Goal: Task Accomplishment & Management: Use online tool/utility

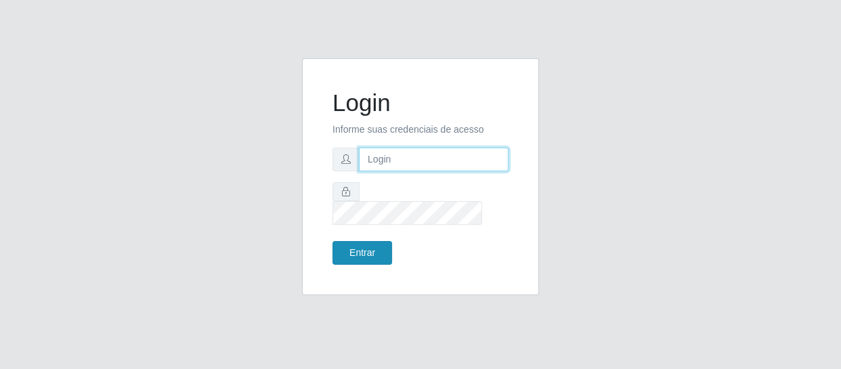
type input "[EMAIL_ADDRESS][DOMAIN_NAME]"
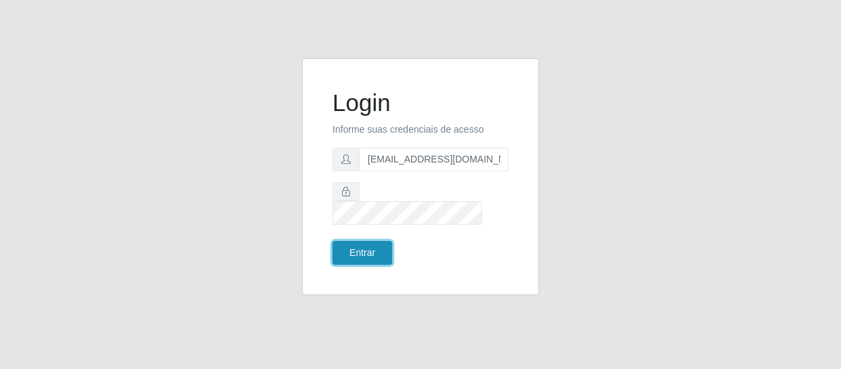
click at [366, 245] on button "Entrar" at bounding box center [362, 253] width 60 height 24
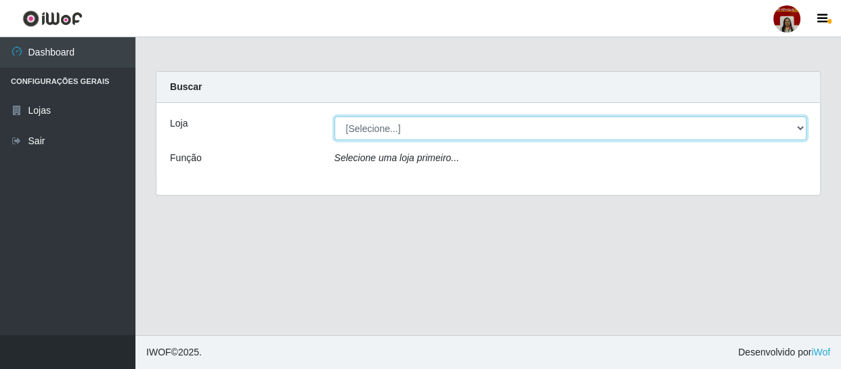
drag, startPoint x: 799, startPoint y: 127, endPoint x: 676, endPoint y: 128, distance: 123.9
click at [799, 127] on select "[Selecione...] Mar Vermelho - Loja 04" at bounding box center [570, 128] width 472 height 24
select select "251"
click at [334, 116] on select "[Selecione...] Mar Vermelho - Loja 04" at bounding box center [570, 128] width 472 height 24
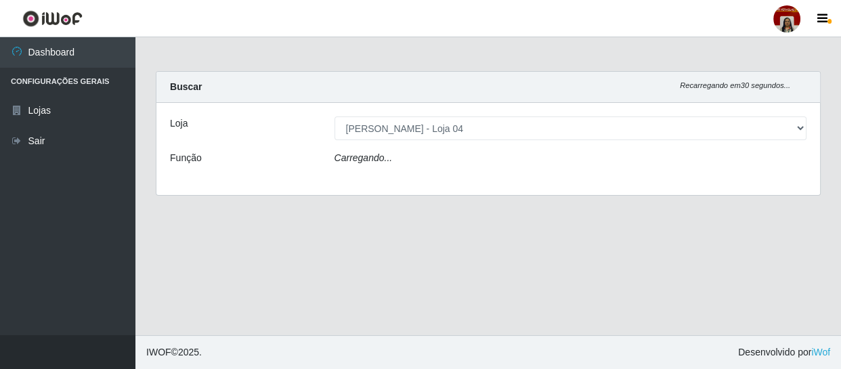
click at [454, 148] on div "Loja [Selecione...] Mar Vermelho - Loja 04 Função Carregando..." at bounding box center [487, 149] width 663 height 92
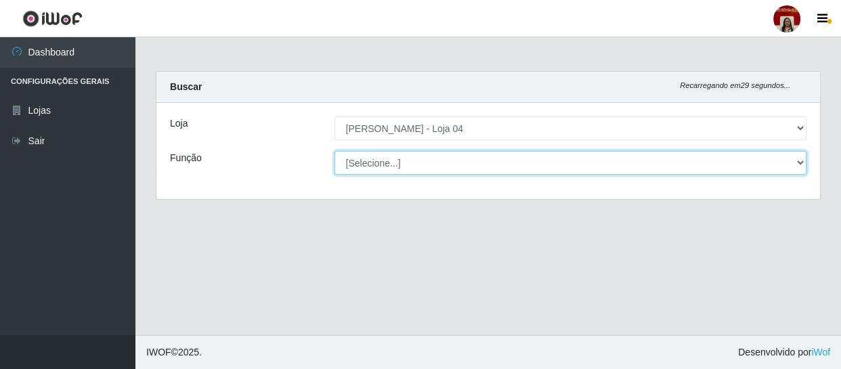
click at [451, 160] on select "[Selecione...] ASG ASG + ASG ++ Auxiliar de Depósito Auxiliar de Depósito + Aux…" at bounding box center [570, 163] width 472 height 24
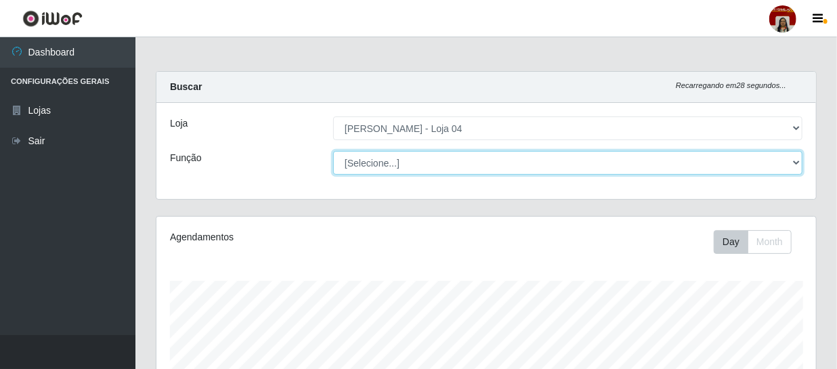
scroll to position [281, 659]
select select "1"
click at [333, 151] on select "[Selecione...] ASG ASG + ASG ++ Auxiliar de Depósito Auxiliar de Depósito + Aux…" at bounding box center [567, 163] width 469 height 24
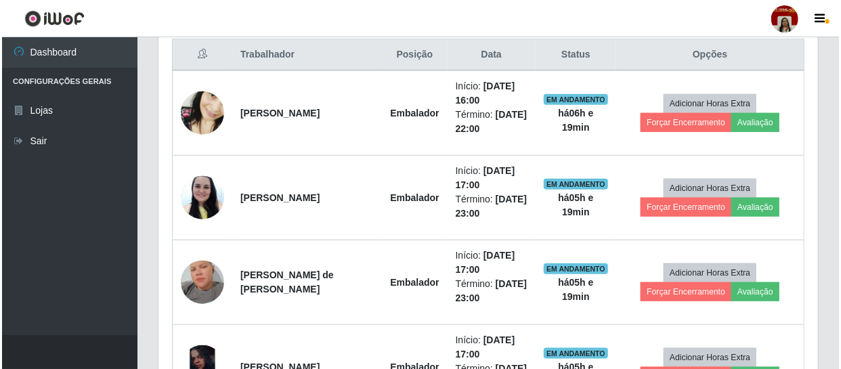
scroll to position [520, 0]
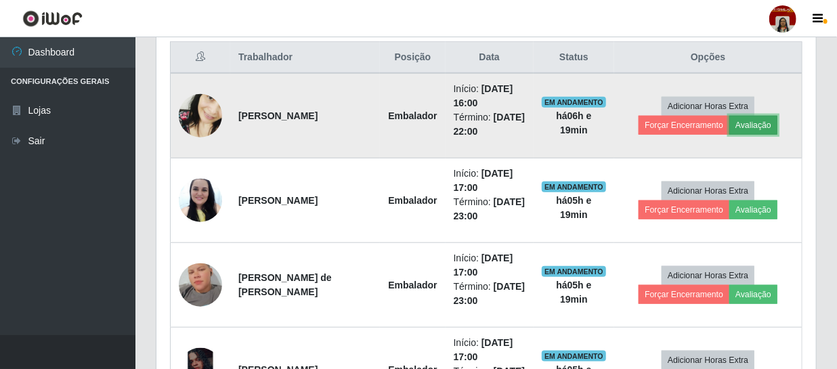
click at [745, 124] on button "Avaliação" at bounding box center [753, 125] width 48 height 19
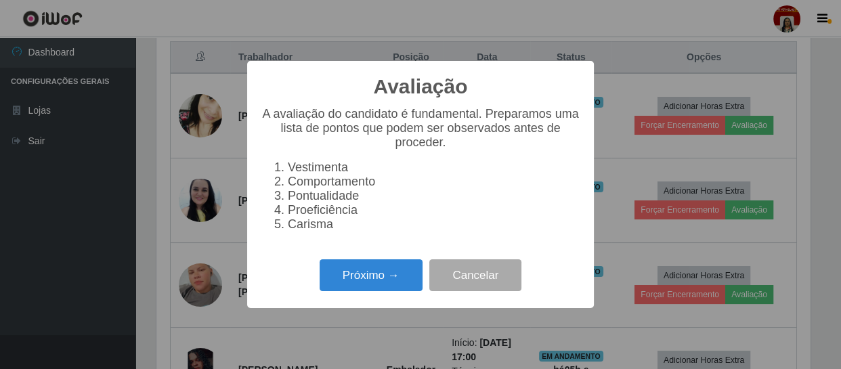
scroll to position [281, 653]
click at [376, 272] on button "Próximo →" at bounding box center [370, 275] width 103 height 32
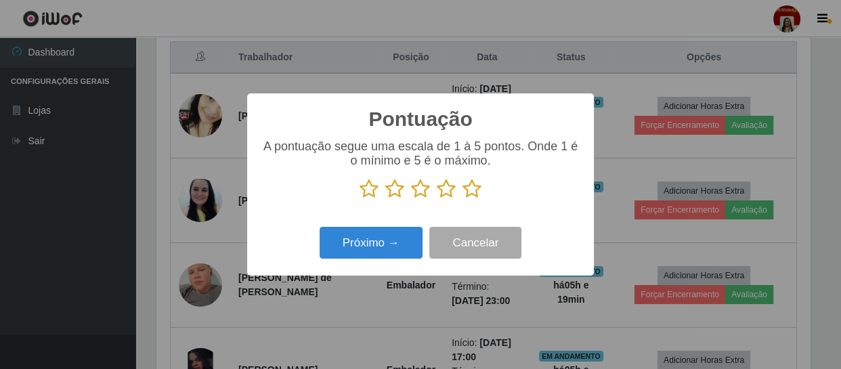
click at [474, 190] on icon at bounding box center [471, 189] width 19 height 20
click at [462, 199] on input "radio" at bounding box center [462, 199] width 0 height 0
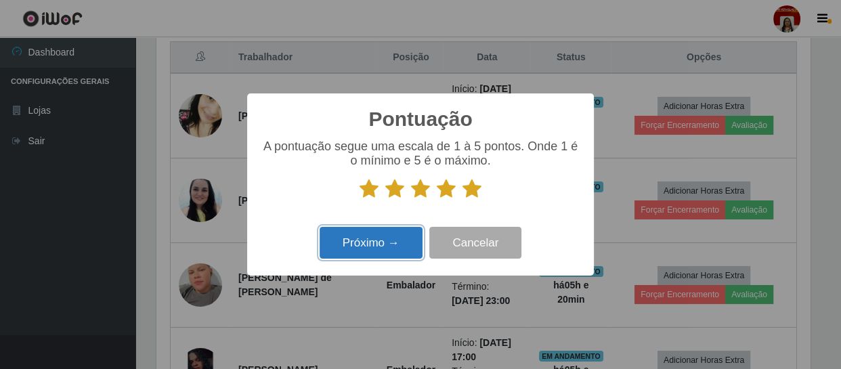
click at [390, 249] on button "Próximo →" at bounding box center [370, 243] width 103 height 32
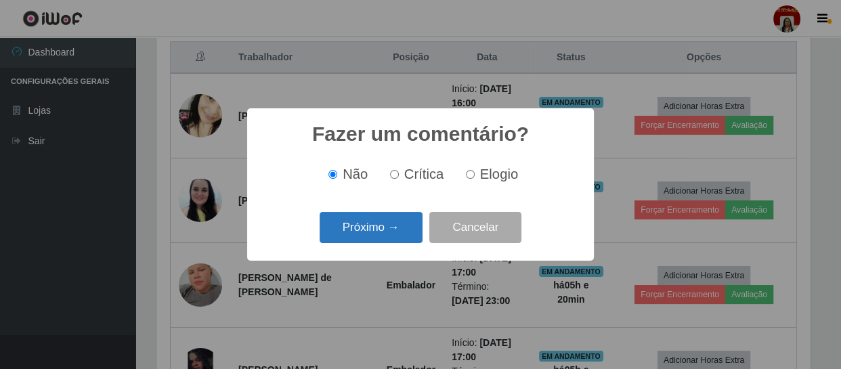
click at [399, 229] on button "Próximo →" at bounding box center [370, 228] width 103 height 32
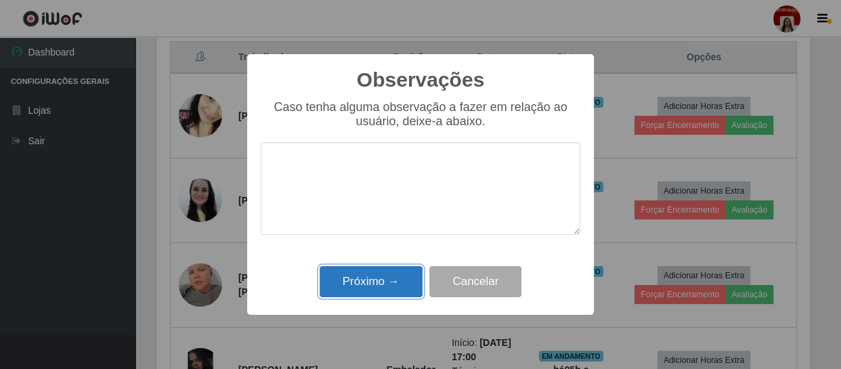
click at [387, 273] on button "Próximo →" at bounding box center [370, 282] width 103 height 32
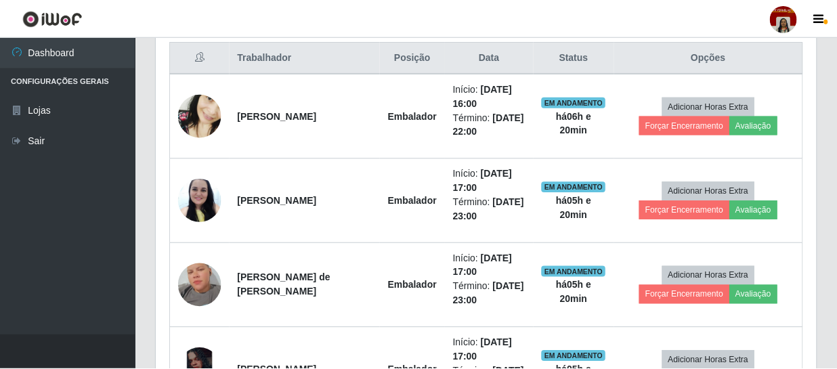
scroll to position [281, 659]
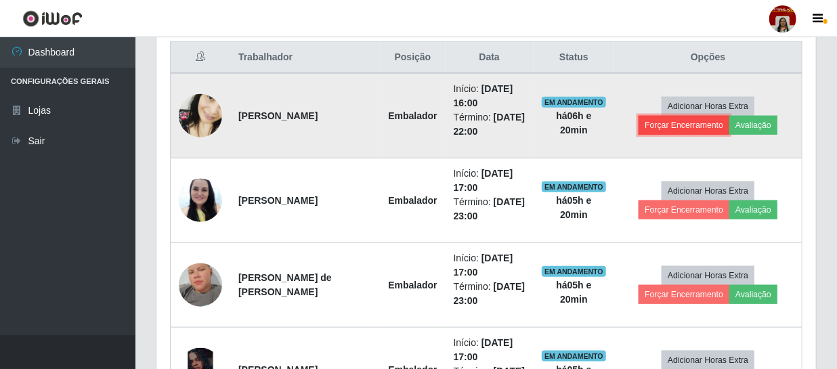
click at [658, 123] on button "Forçar Encerramento" at bounding box center [683, 125] width 91 height 19
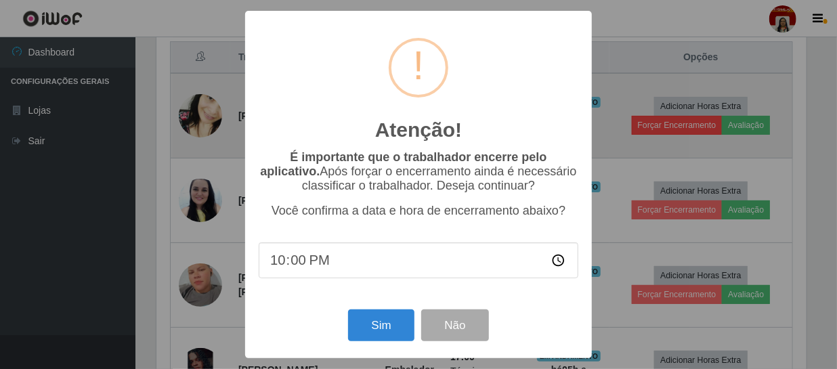
scroll to position [281, 653]
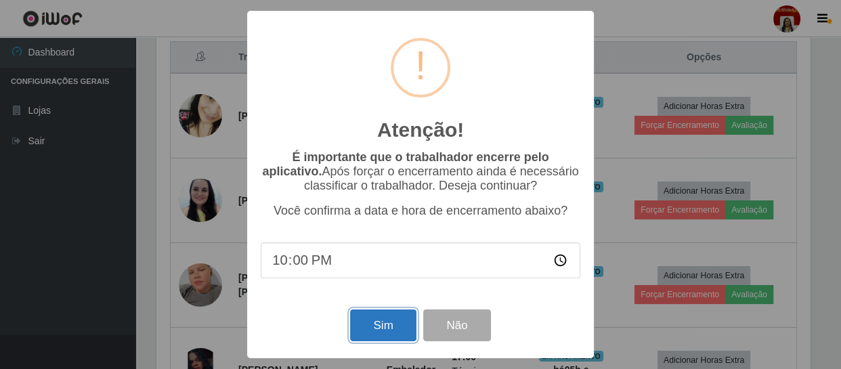
click at [388, 327] on button "Sim" at bounding box center [383, 325] width 66 height 32
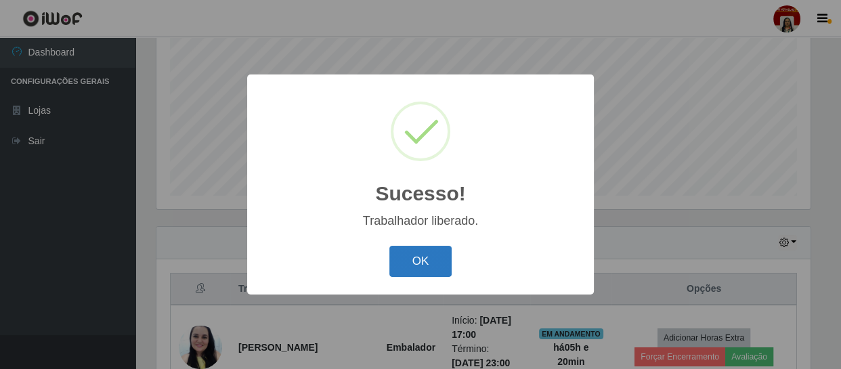
click at [423, 263] on button "OK" at bounding box center [420, 262] width 63 height 32
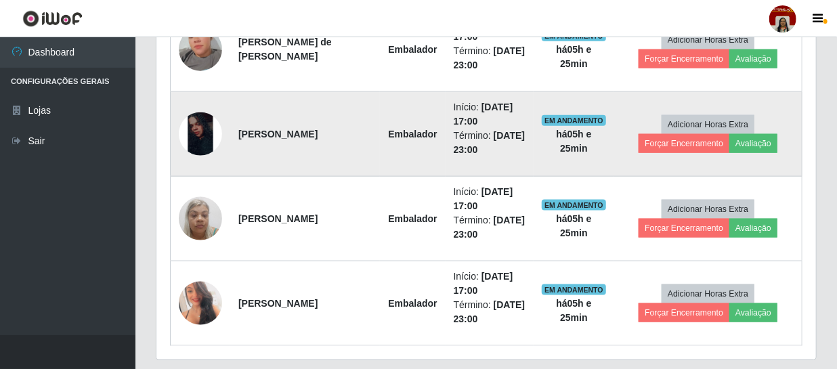
scroll to position [650, 0]
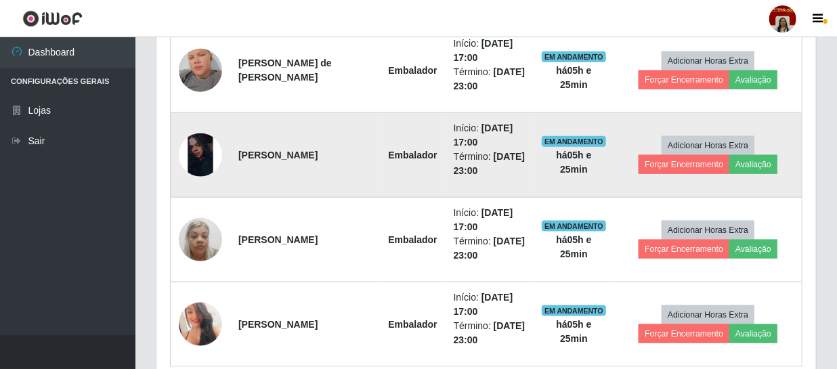
click at [196, 148] on img at bounding box center [200, 154] width 43 height 43
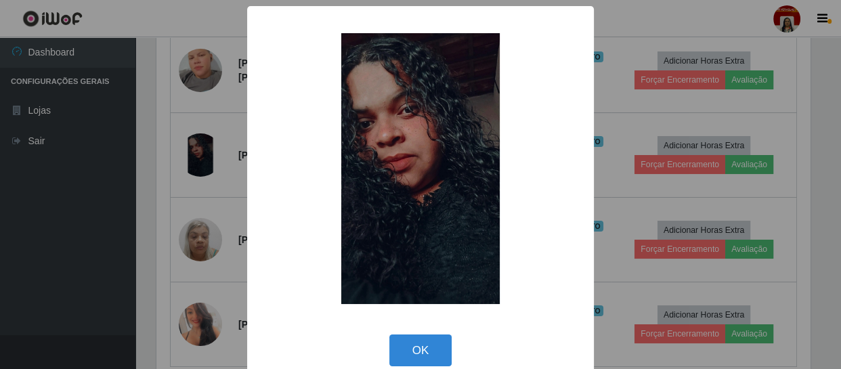
click at [137, 172] on div "× OK Cancel" at bounding box center [420, 184] width 841 height 369
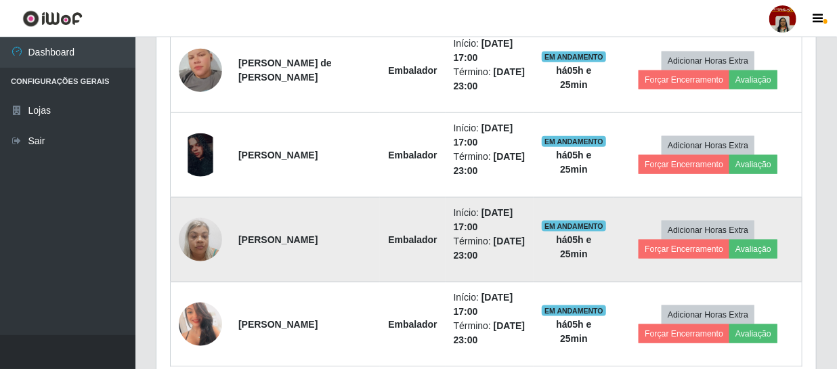
scroll to position [281, 659]
click at [204, 255] on img at bounding box center [200, 240] width 43 height 58
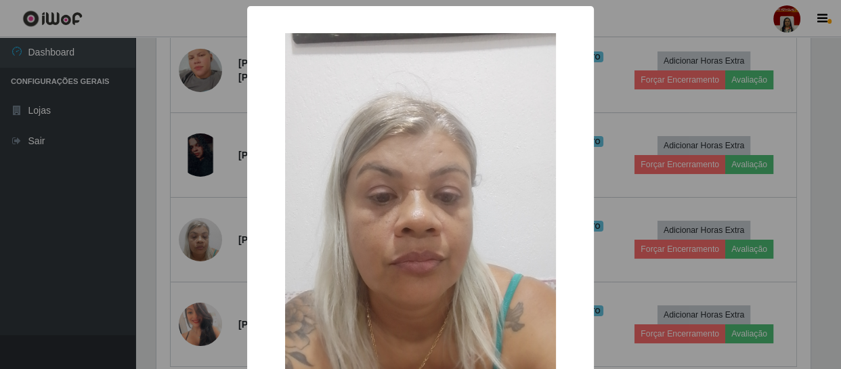
click at [124, 230] on div "× OK Cancel" at bounding box center [420, 184] width 841 height 369
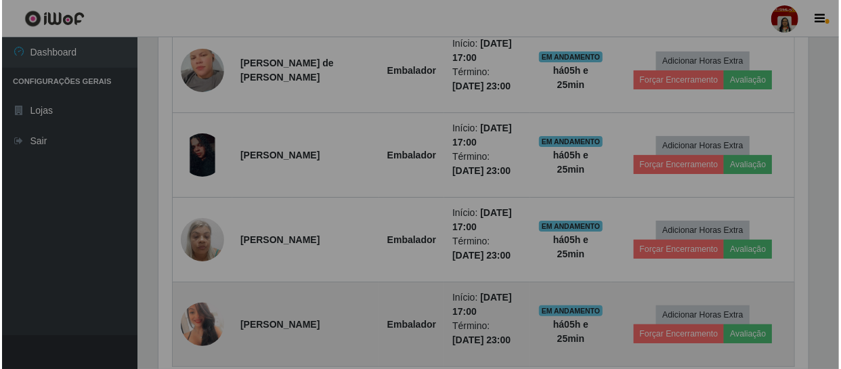
scroll to position [281, 659]
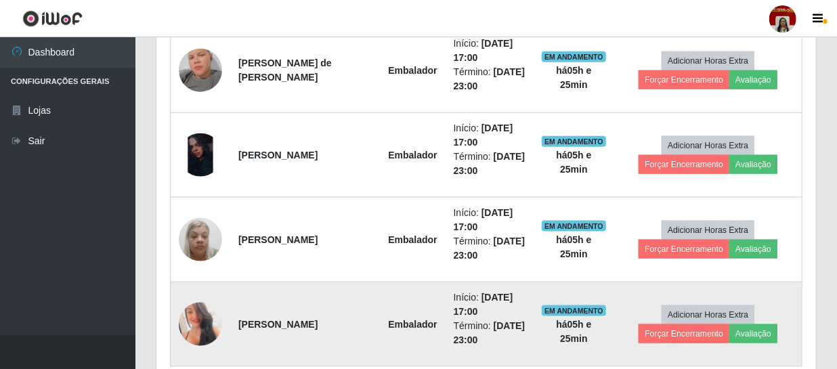
click at [194, 315] on img at bounding box center [200, 324] width 43 height 61
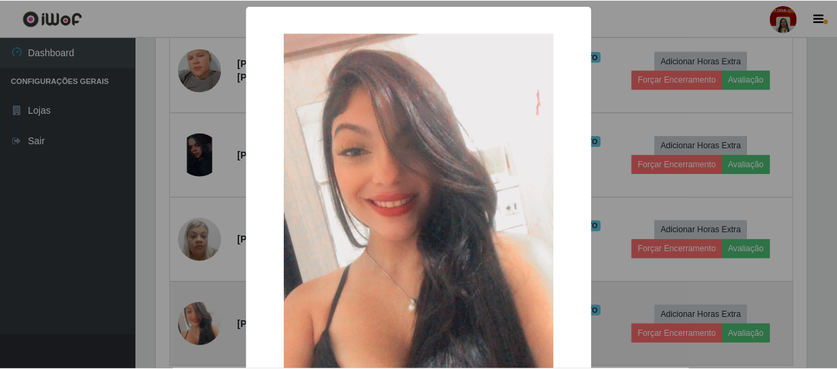
scroll to position [281, 653]
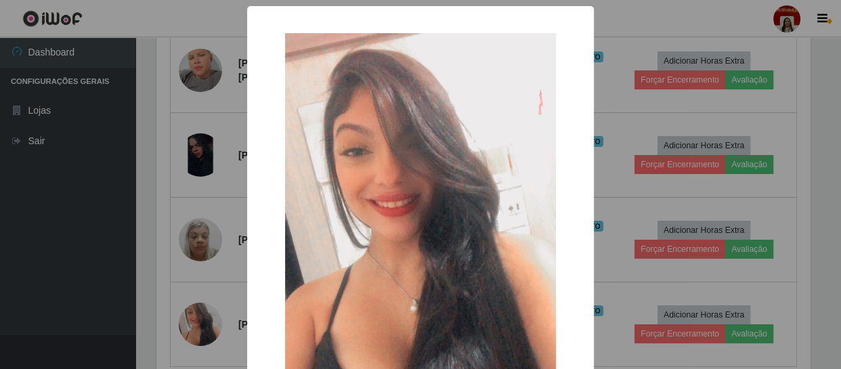
click at [128, 285] on div "× OK Cancel" at bounding box center [420, 184] width 841 height 369
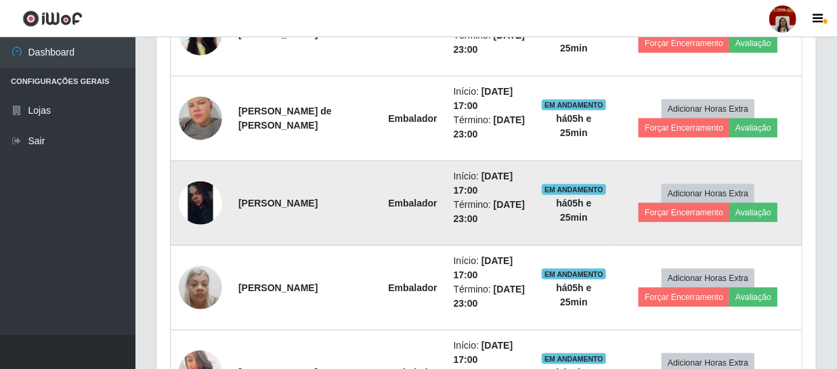
scroll to position [527, 0]
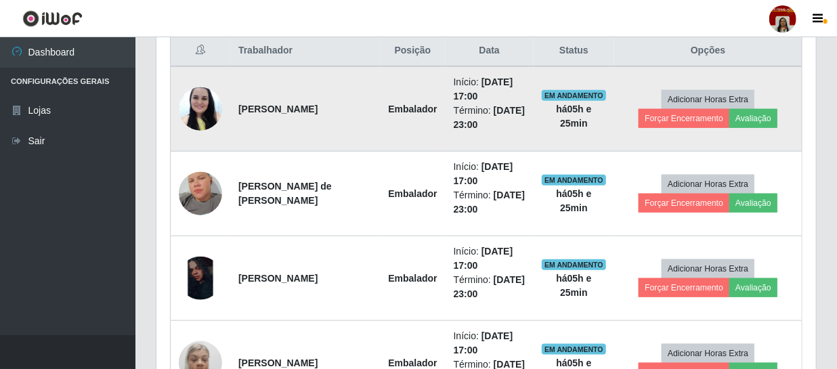
click at [206, 113] on img at bounding box center [200, 109] width 43 height 58
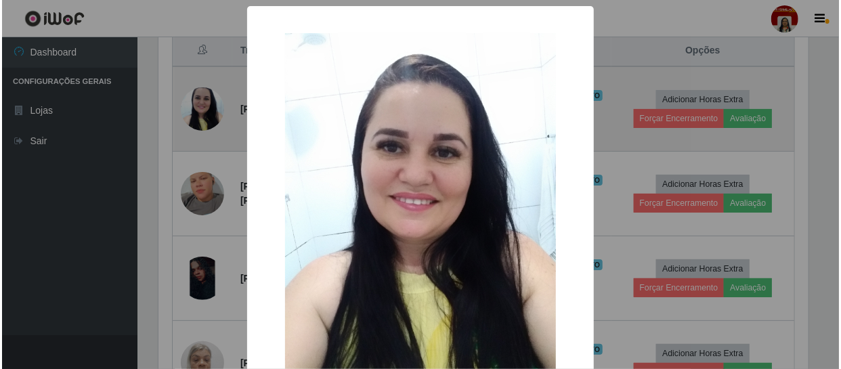
scroll to position [281, 653]
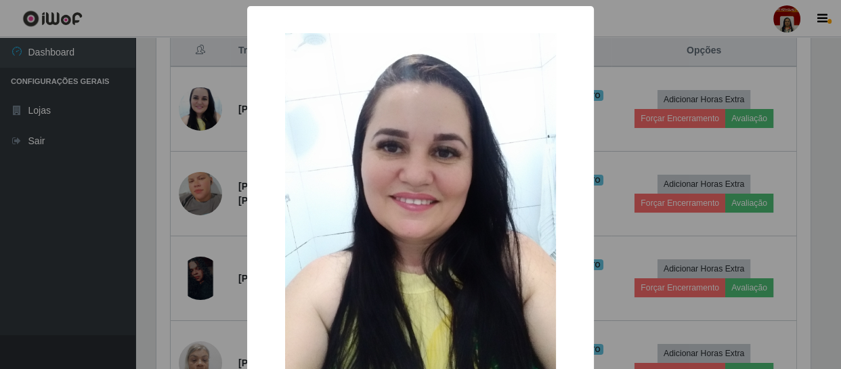
click at [162, 142] on div "× OK Cancel" at bounding box center [420, 184] width 841 height 369
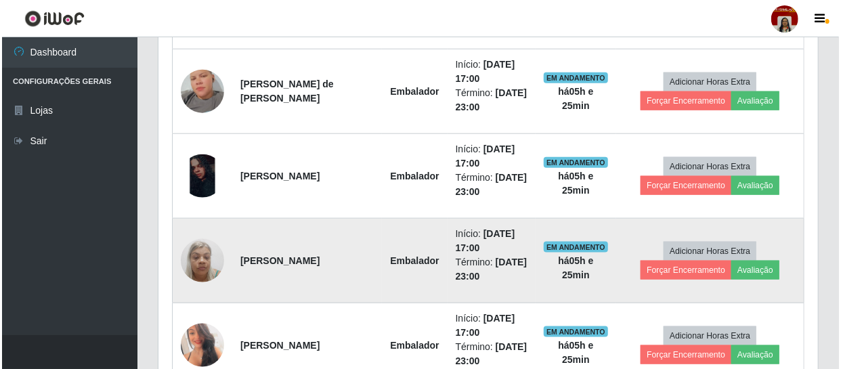
scroll to position [711, 0]
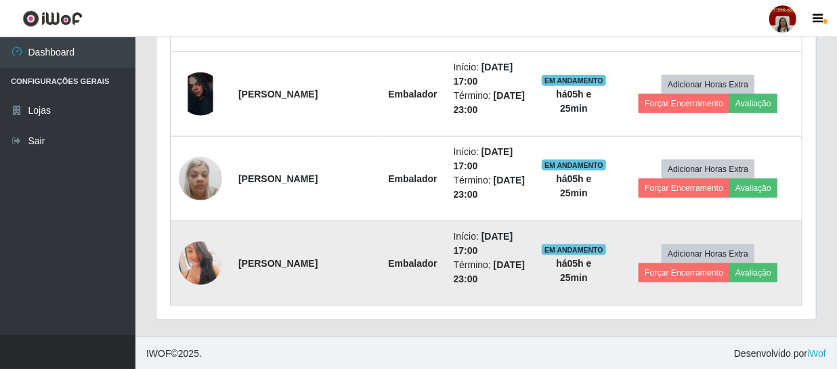
click at [194, 265] on img at bounding box center [200, 263] width 43 height 61
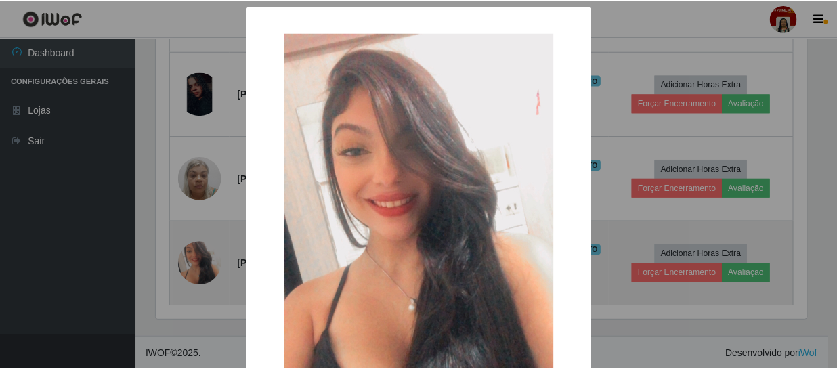
scroll to position [281, 653]
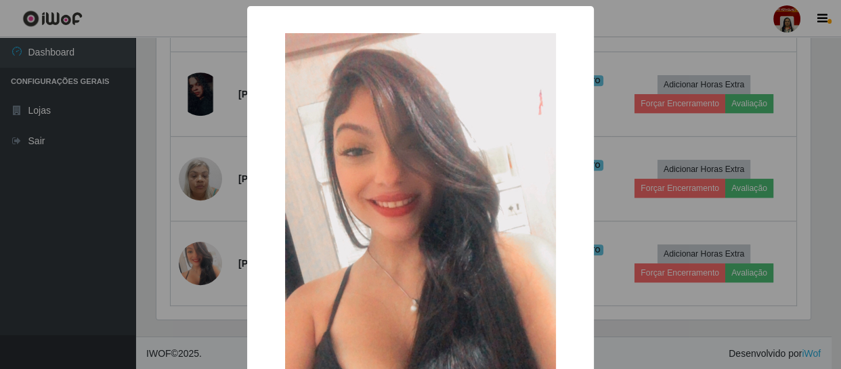
click at [135, 299] on div "× OK Cancel" at bounding box center [420, 184] width 841 height 369
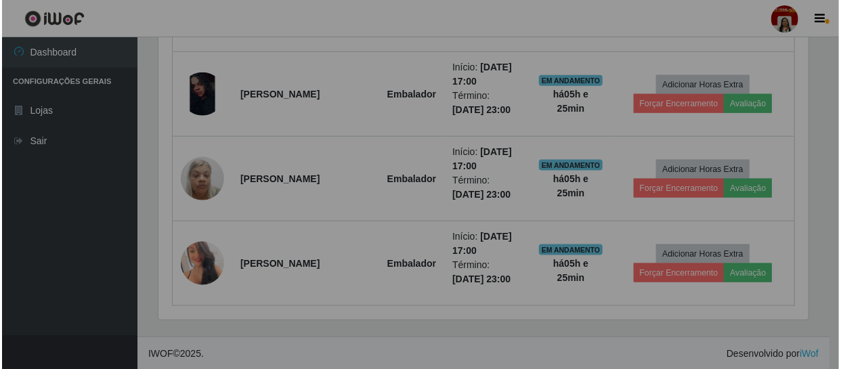
scroll to position [281, 659]
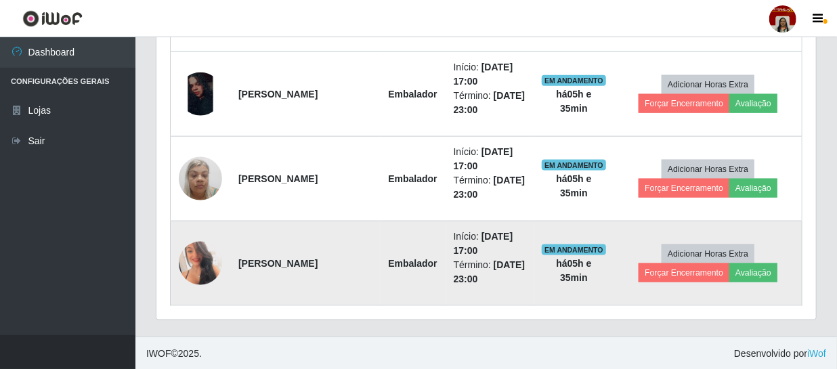
click at [196, 263] on img at bounding box center [200, 263] width 43 height 61
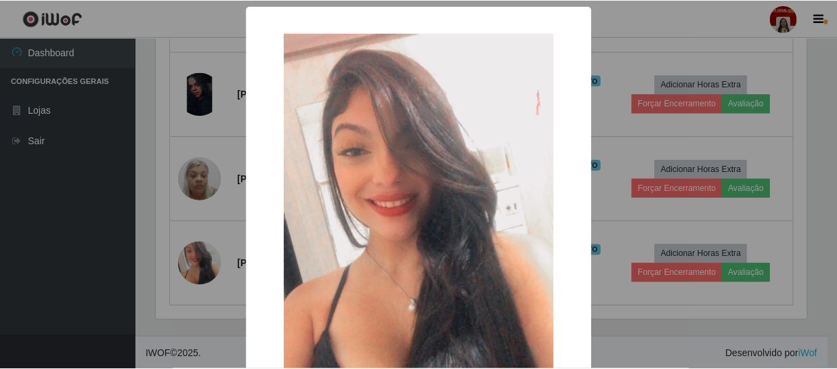
scroll to position [281, 653]
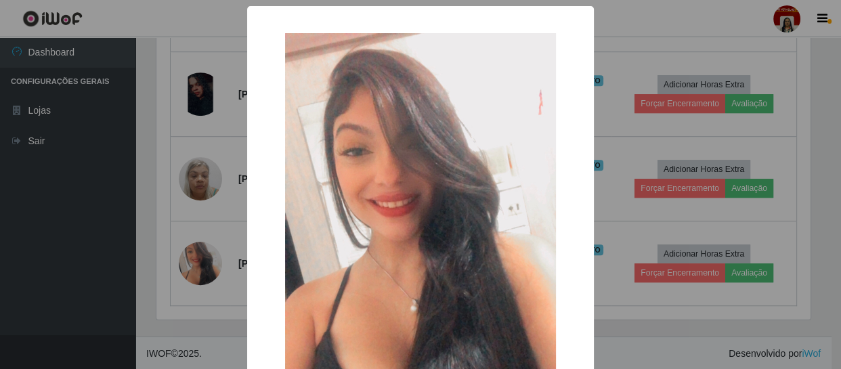
drag, startPoint x: 74, startPoint y: 250, endPoint x: 129, endPoint y: 224, distance: 60.6
click at [74, 250] on div "× OK Cancel" at bounding box center [420, 184] width 841 height 369
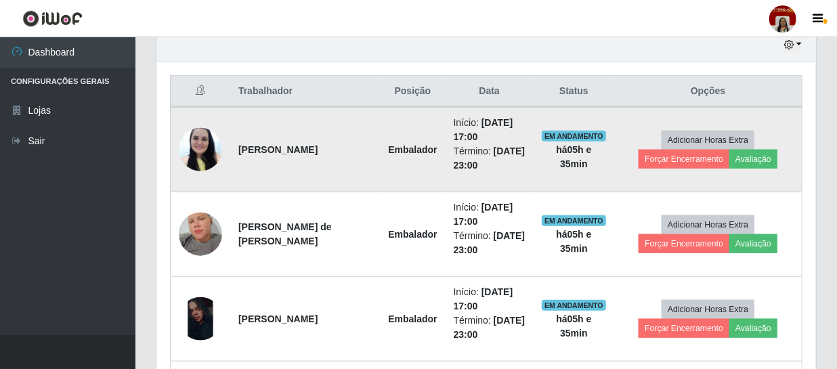
scroll to position [465, 0]
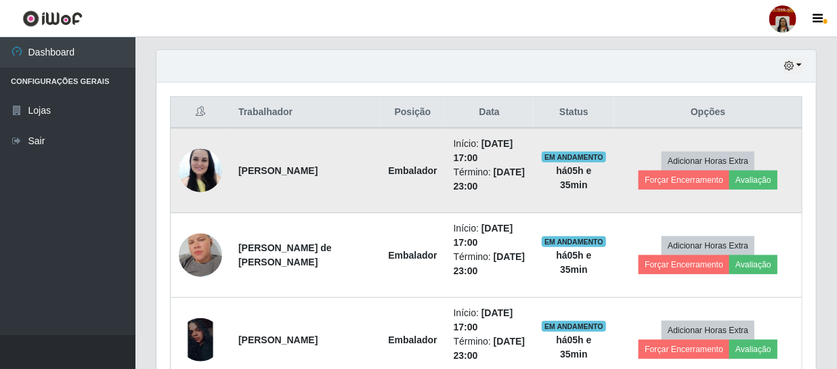
click at [201, 167] on img at bounding box center [200, 170] width 43 height 58
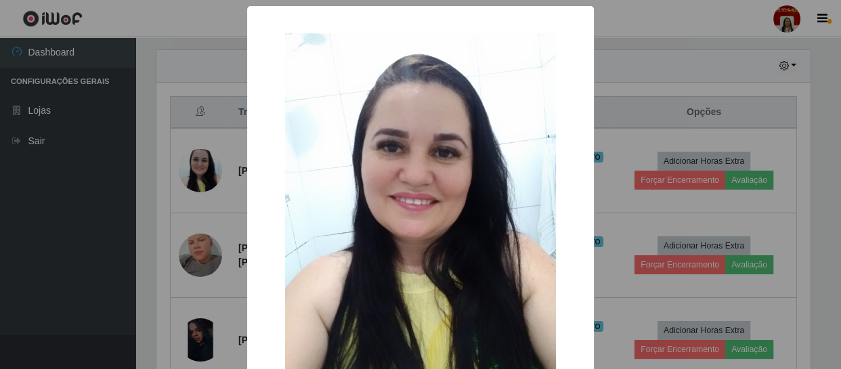
click at [102, 184] on div "× OK Cancel" at bounding box center [420, 184] width 841 height 369
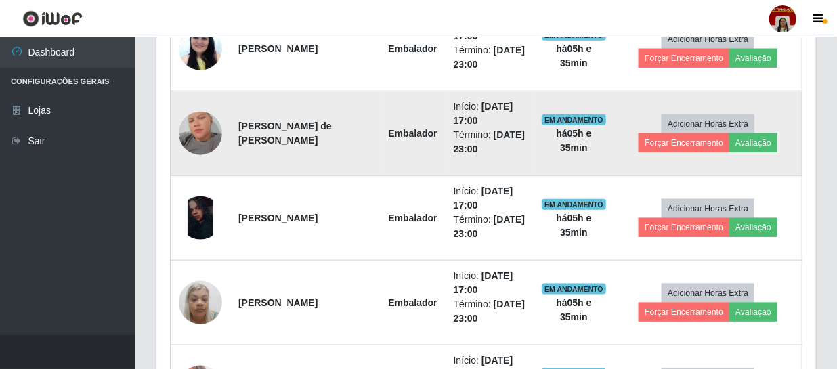
scroll to position [588, 0]
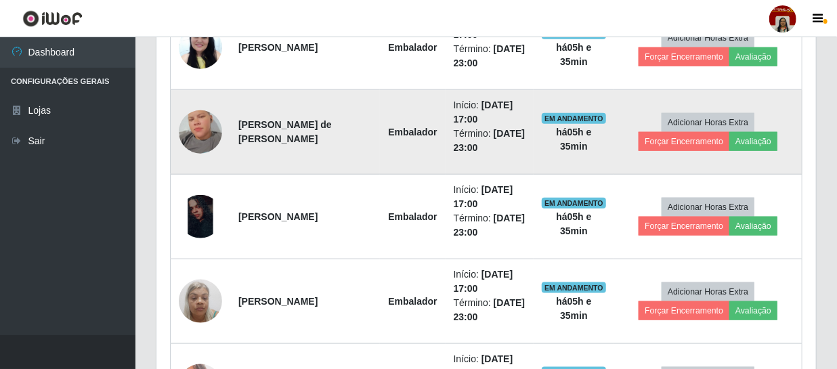
click at [198, 136] on img at bounding box center [200, 131] width 43 height 77
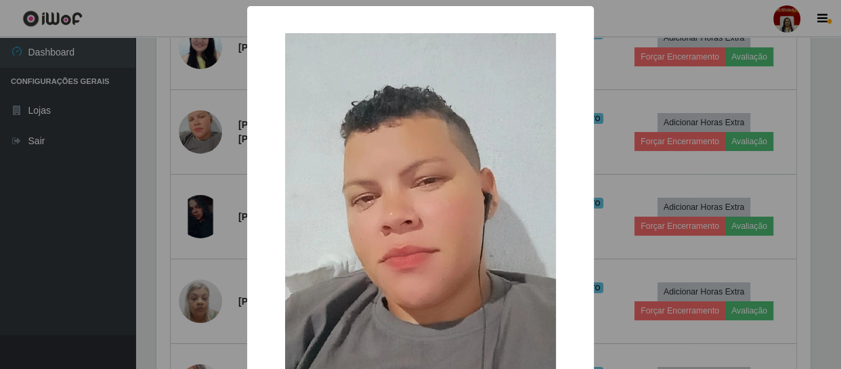
click at [101, 174] on div "× OK Cancel" at bounding box center [420, 184] width 841 height 369
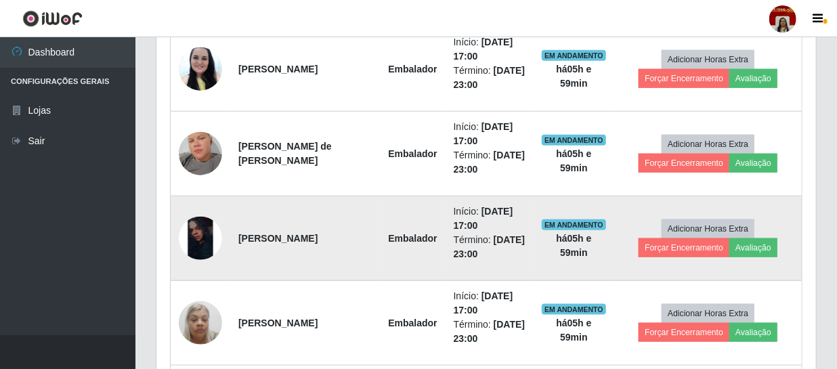
scroll to position [650, 0]
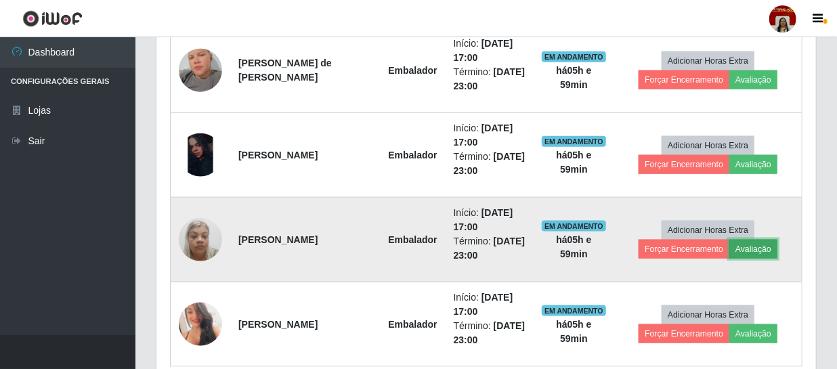
click at [743, 244] on button "Avaliação" at bounding box center [753, 249] width 48 height 19
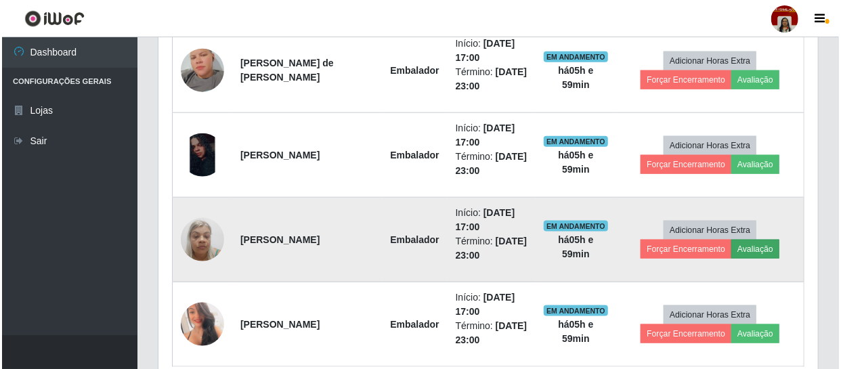
scroll to position [281, 653]
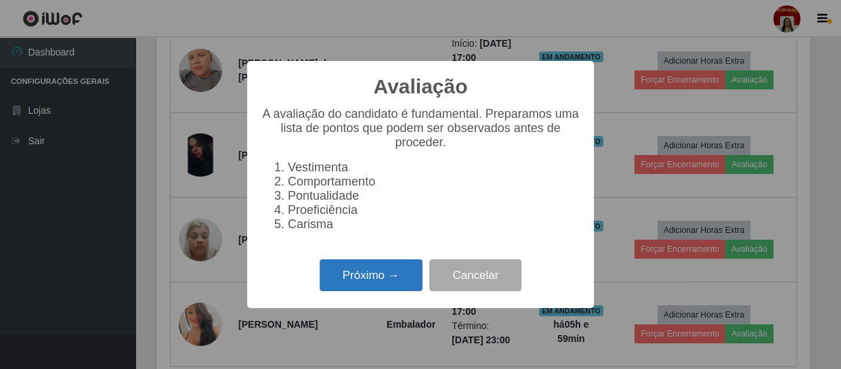
click at [372, 282] on button "Próximo →" at bounding box center [370, 275] width 103 height 32
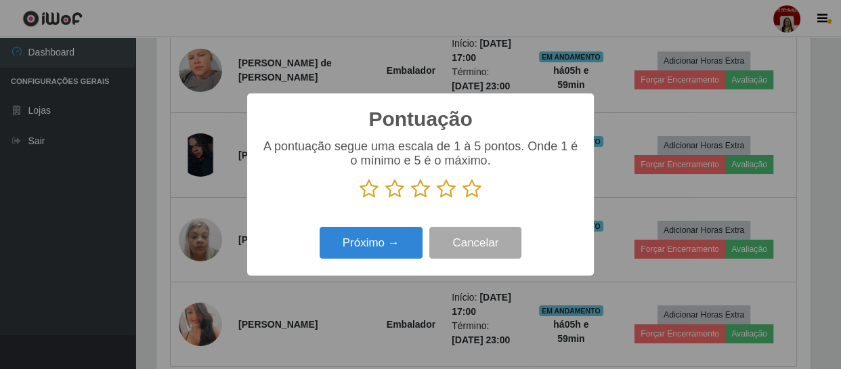
scroll to position [676597, 676224]
click at [470, 182] on icon at bounding box center [471, 189] width 19 height 20
click at [462, 199] on input "radio" at bounding box center [462, 199] width 0 height 0
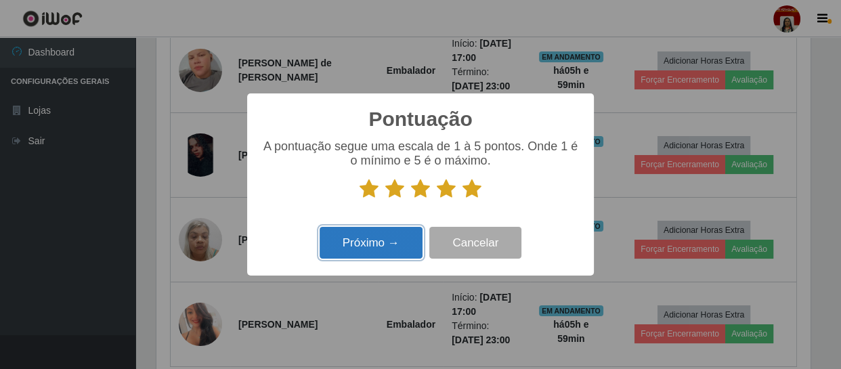
click at [384, 236] on button "Próximo →" at bounding box center [370, 243] width 103 height 32
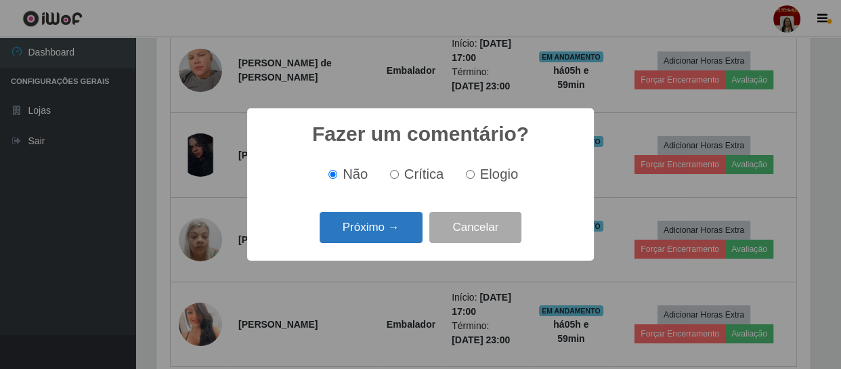
click at [386, 227] on button "Próximo →" at bounding box center [370, 228] width 103 height 32
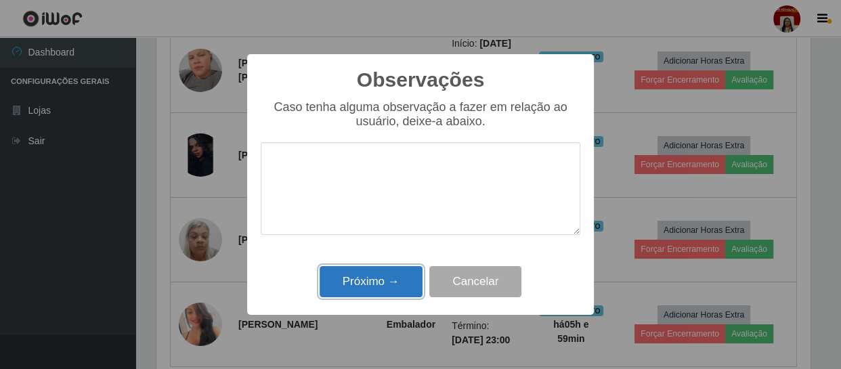
click at [366, 280] on button "Próximo →" at bounding box center [370, 282] width 103 height 32
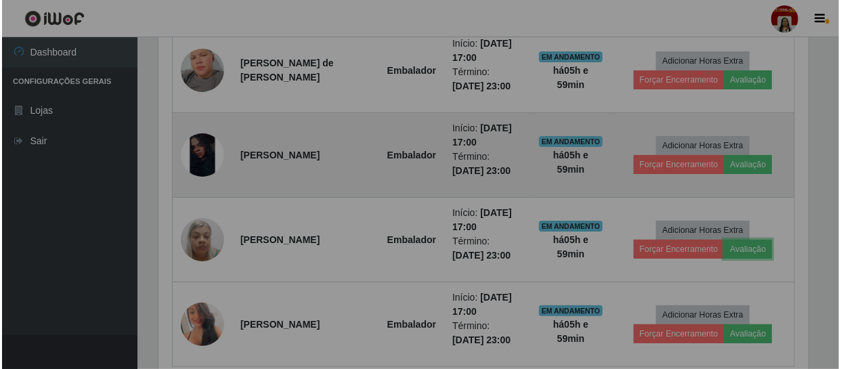
scroll to position [281, 659]
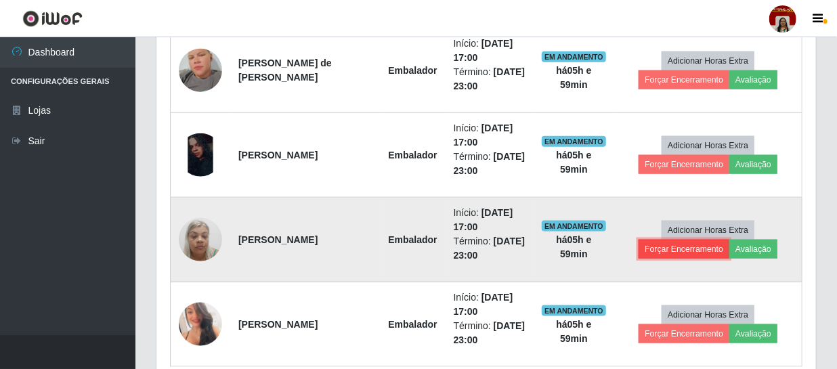
click at [678, 250] on button "Forçar Encerramento" at bounding box center [683, 249] width 91 height 19
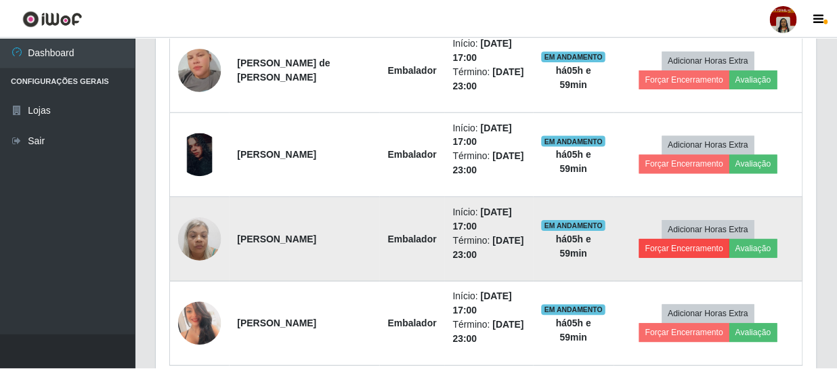
scroll to position [281, 653]
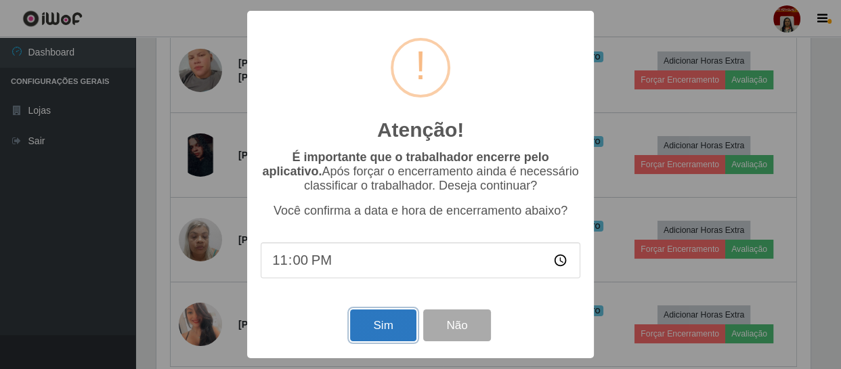
click at [371, 319] on button "Sim" at bounding box center [383, 325] width 66 height 32
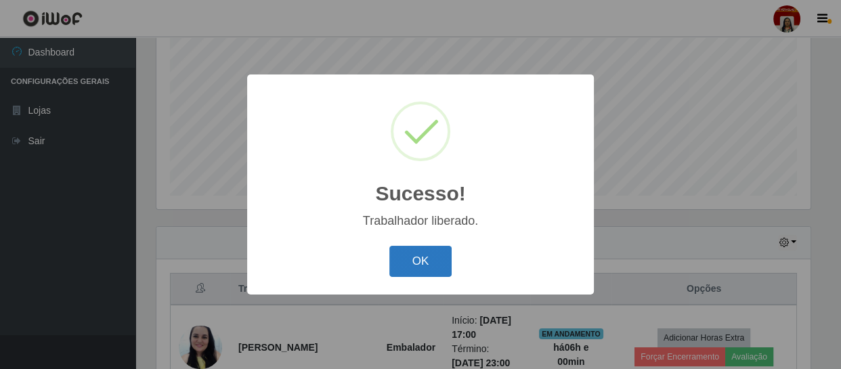
click at [421, 266] on button "OK" at bounding box center [420, 262] width 63 height 32
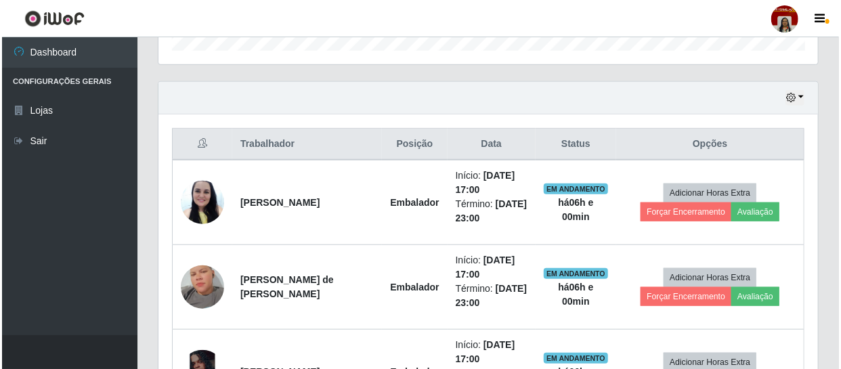
scroll to position [412, 0]
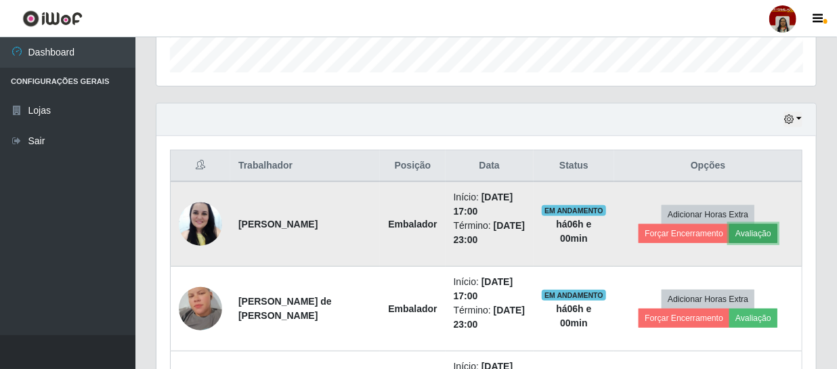
click at [739, 227] on button "Avaliação" at bounding box center [753, 233] width 48 height 19
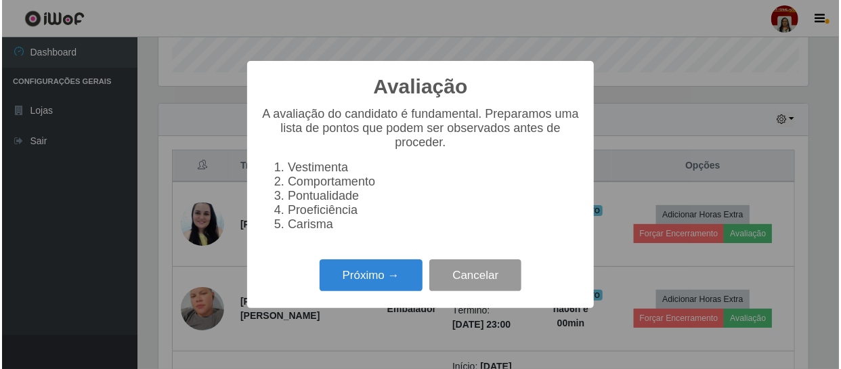
scroll to position [281, 653]
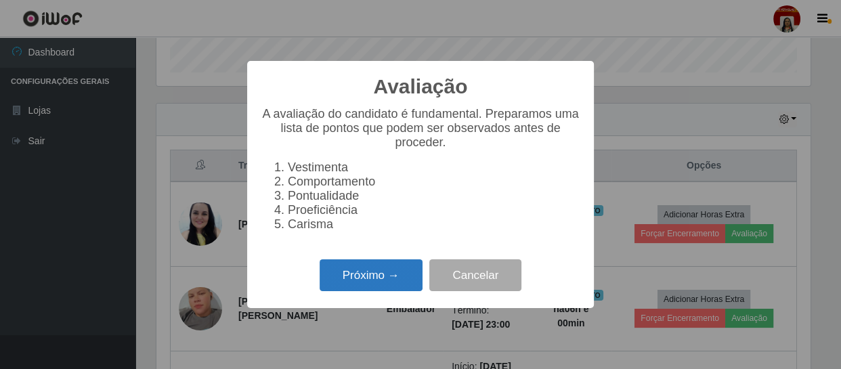
click at [384, 278] on button "Próximo →" at bounding box center [370, 275] width 103 height 32
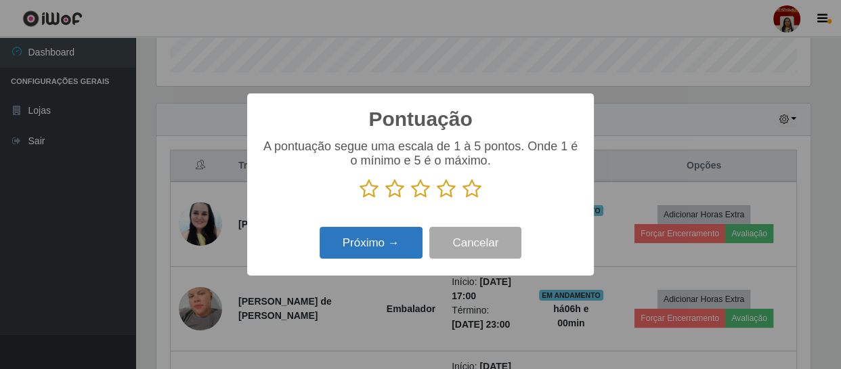
scroll to position [676597, 676224]
click at [472, 185] on icon at bounding box center [471, 189] width 19 height 20
click at [462, 199] on input "radio" at bounding box center [462, 199] width 0 height 0
click at [391, 250] on button "Próximo →" at bounding box center [370, 243] width 103 height 32
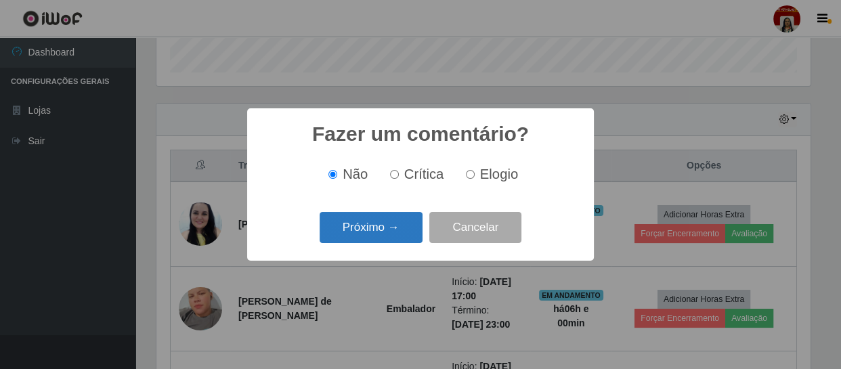
click at [395, 234] on button "Próximo →" at bounding box center [370, 228] width 103 height 32
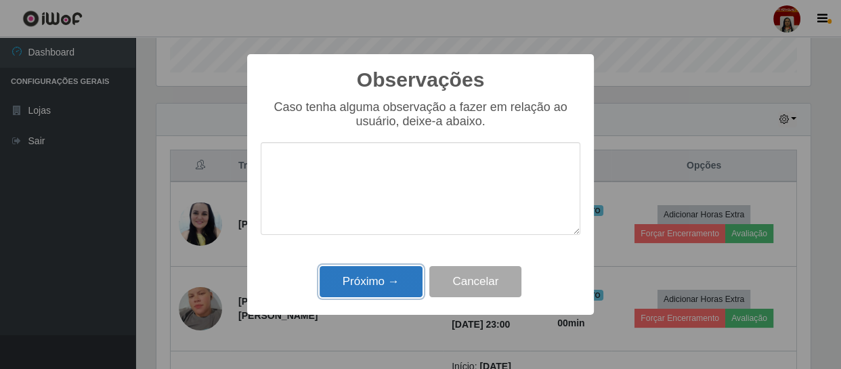
click at [391, 278] on button "Próximo →" at bounding box center [370, 282] width 103 height 32
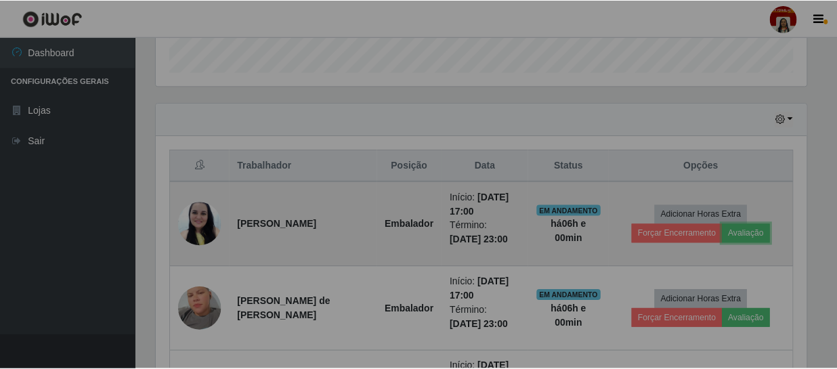
scroll to position [281, 659]
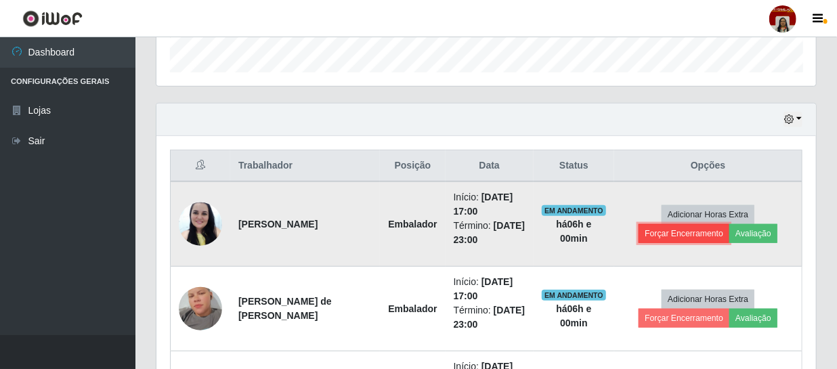
click at [663, 233] on button "Forçar Encerramento" at bounding box center [683, 233] width 91 height 19
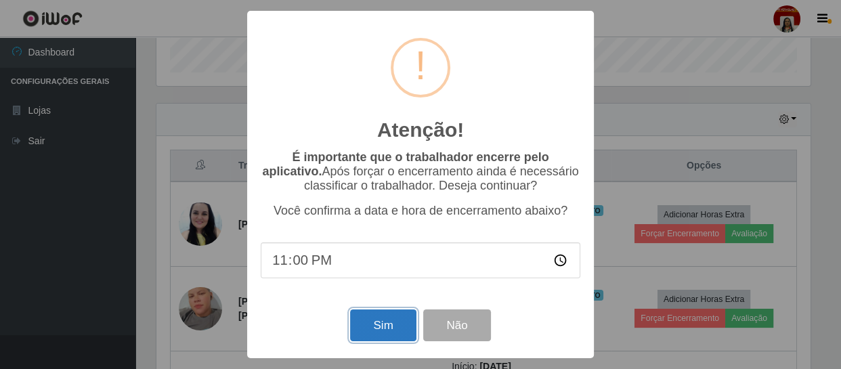
click at [396, 323] on button "Sim" at bounding box center [383, 325] width 66 height 32
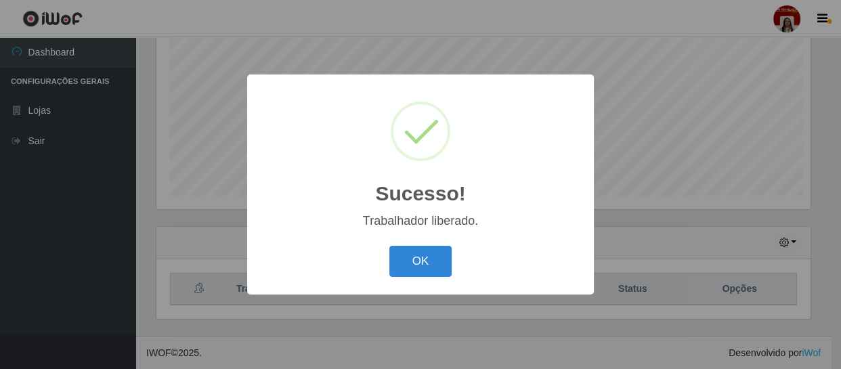
scroll to position [0, 0]
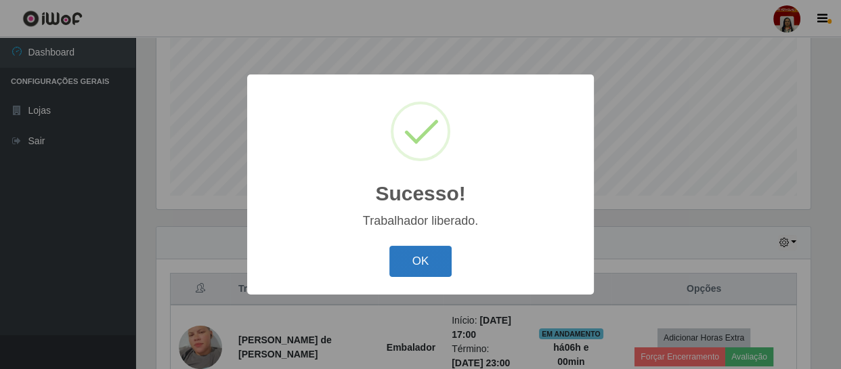
click at [407, 257] on button "OK" at bounding box center [420, 262] width 63 height 32
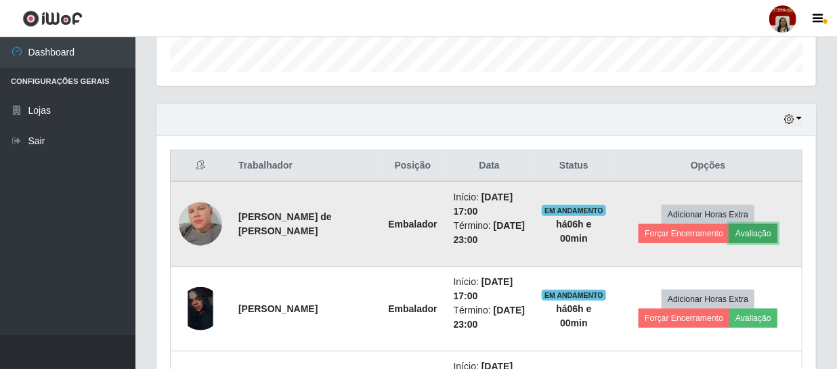
click at [729, 236] on button "Avaliação" at bounding box center [753, 233] width 48 height 19
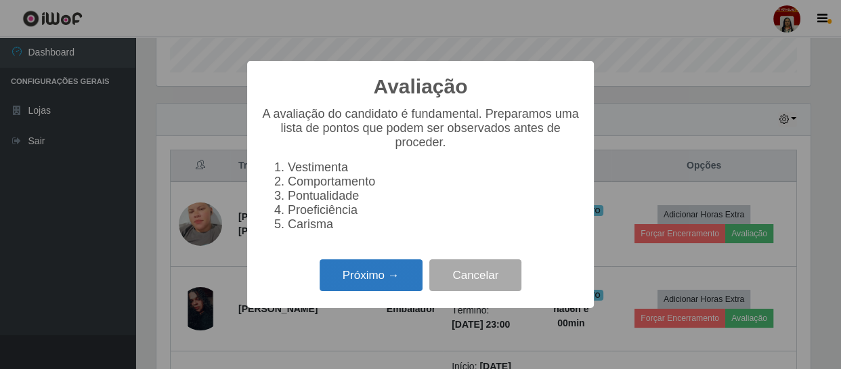
click at [397, 285] on button "Próximo →" at bounding box center [370, 275] width 103 height 32
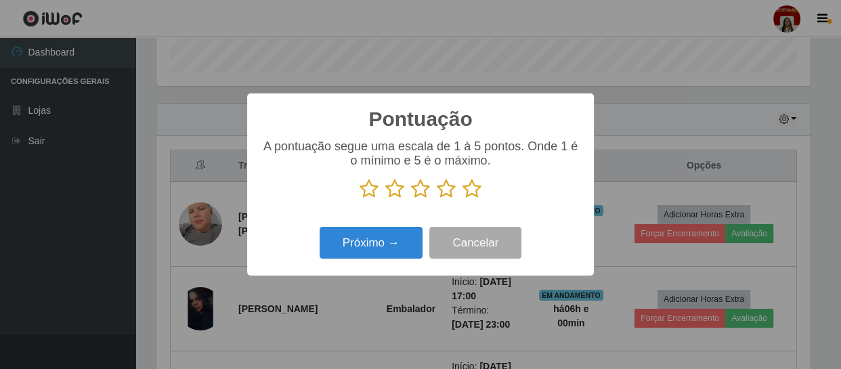
click at [468, 188] on icon at bounding box center [471, 189] width 19 height 20
click at [462, 199] on input "radio" at bounding box center [462, 199] width 0 height 0
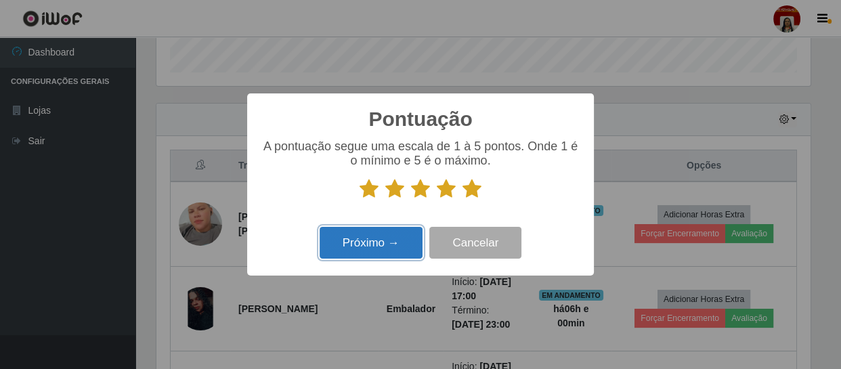
click at [378, 237] on button "Próximo →" at bounding box center [370, 243] width 103 height 32
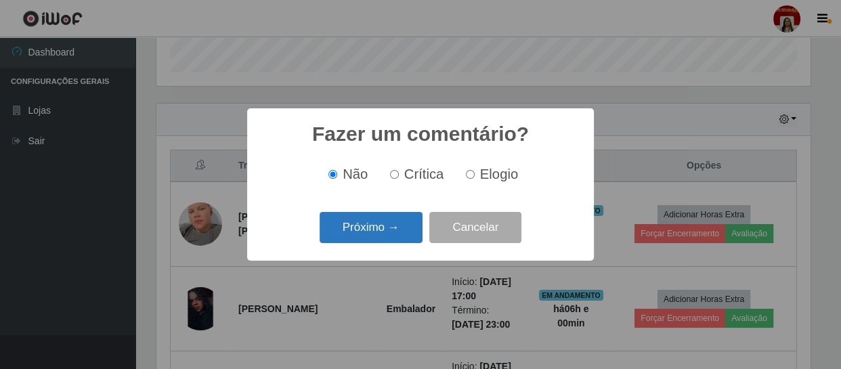
click at [382, 227] on button "Próximo →" at bounding box center [370, 228] width 103 height 32
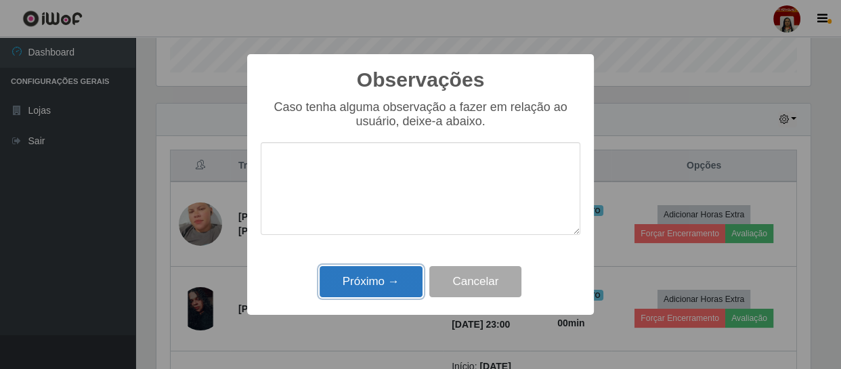
drag, startPoint x: 394, startPoint y: 282, endPoint x: 393, endPoint y: 265, distance: 16.3
click at [394, 281] on button "Próximo →" at bounding box center [370, 282] width 103 height 32
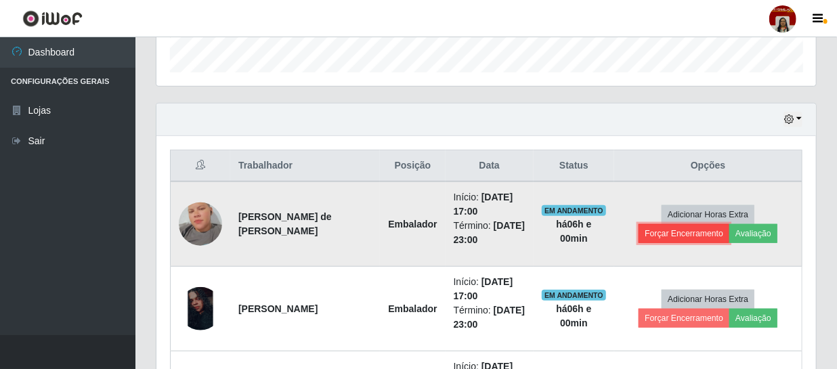
click at [712, 224] on button "Forçar Encerramento" at bounding box center [683, 233] width 91 height 19
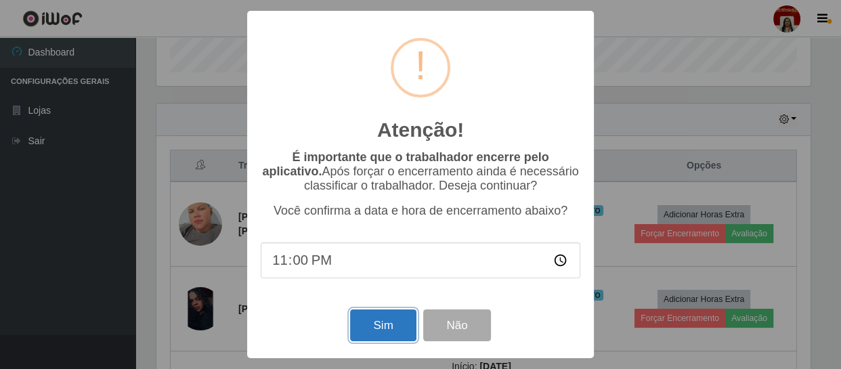
click at [391, 332] on button "Sim" at bounding box center [383, 325] width 66 height 32
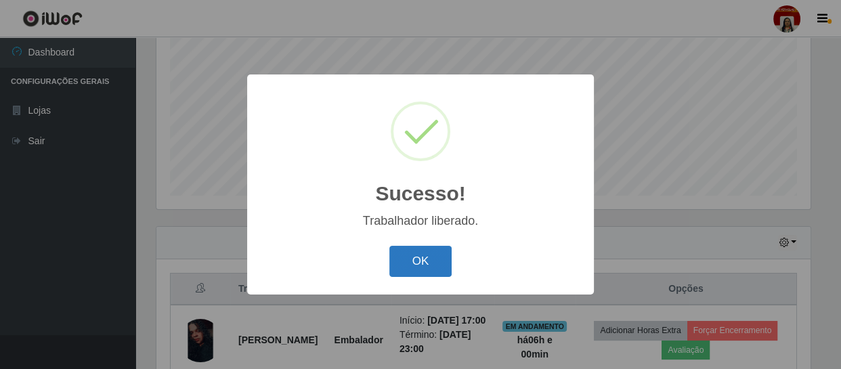
click at [420, 252] on button "OK" at bounding box center [420, 262] width 63 height 32
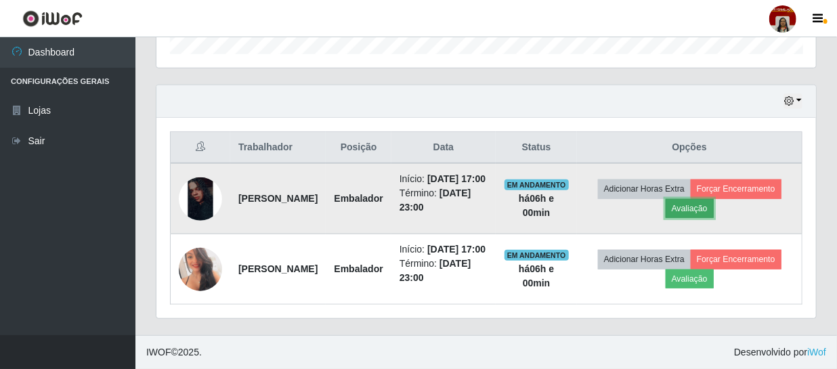
click at [695, 199] on button "Avaliação" at bounding box center [689, 208] width 48 height 19
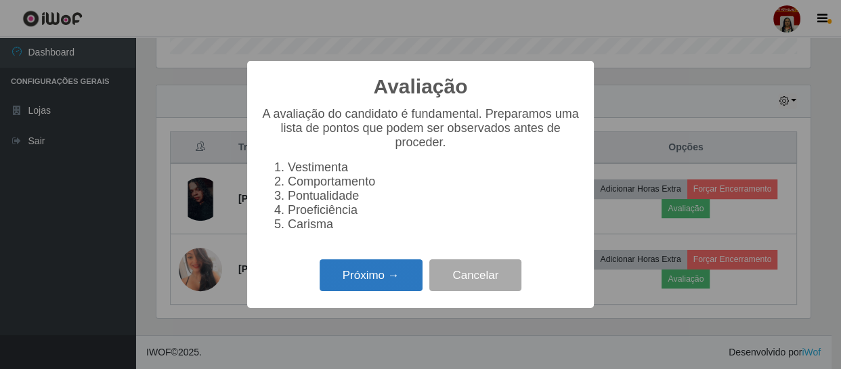
drag, startPoint x: 380, startPoint y: 278, endPoint x: 381, endPoint y: 271, distance: 6.9
click at [381, 271] on button "Próximo →" at bounding box center [370, 275] width 103 height 32
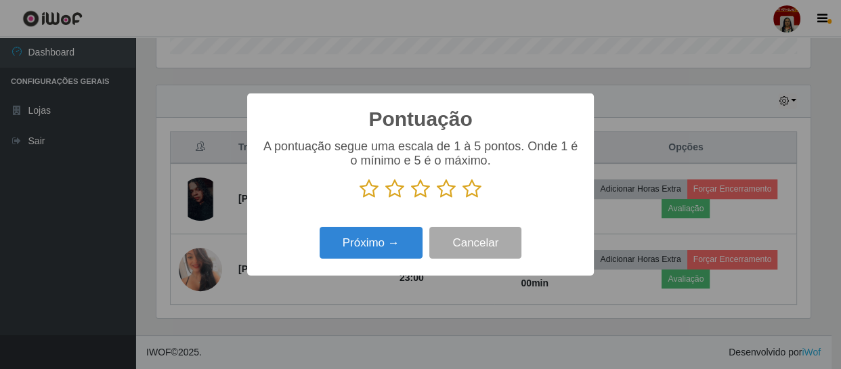
click at [474, 186] on icon at bounding box center [471, 189] width 19 height 20
click at [462, 199] on input "radio" at bounding box center [462, 199] width 0 height 0
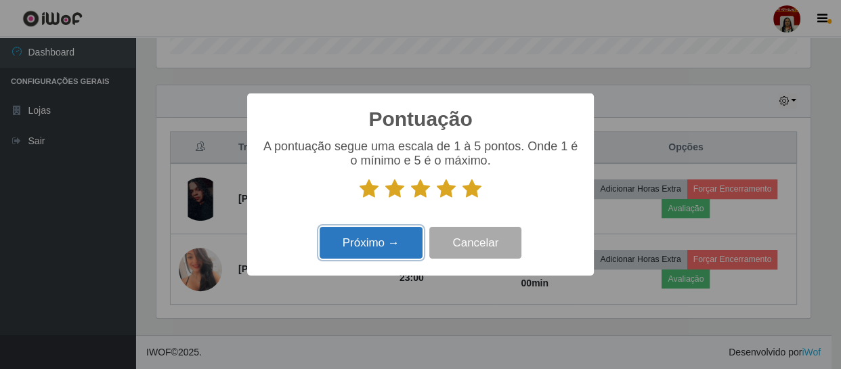
click at [371, 235] on button "Próximo →" at bounding box center [370, 243] width 103 height 32
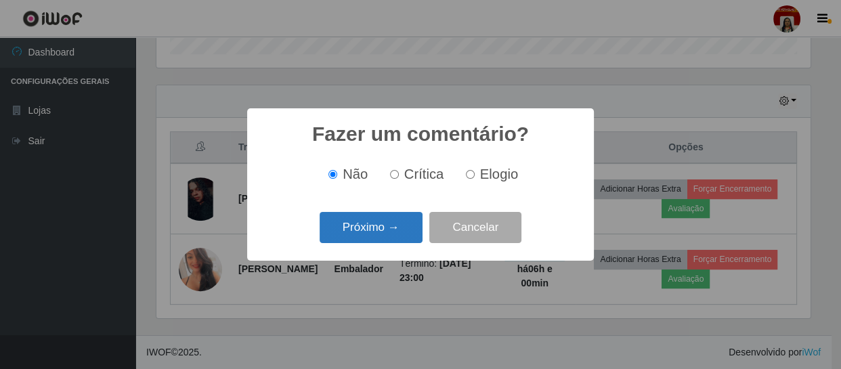
click at [375, 223] on button "Próximo →" at bounding box center [370, 228] width 103 height 32
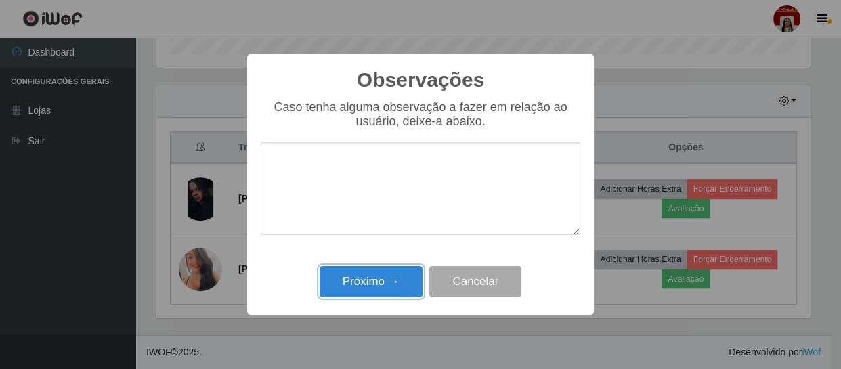
click at [383, 275] on button "Próximo →" at bounding box center [370, 282] width 103 height 32
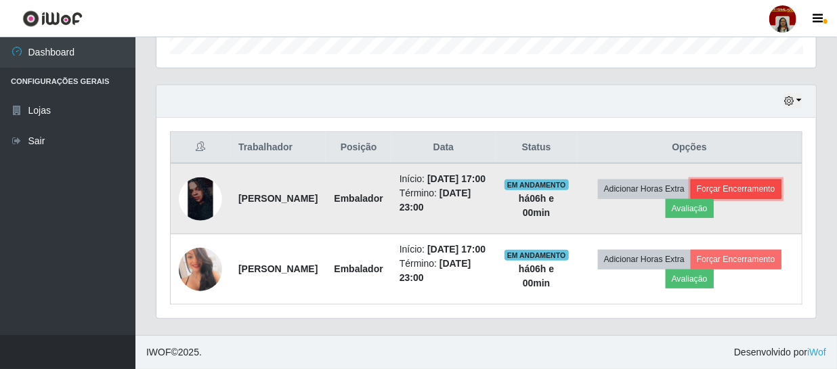
click at [728, 179] on button "Forçar Encerramento" at bounding box center [735, 188] width 91 height 19
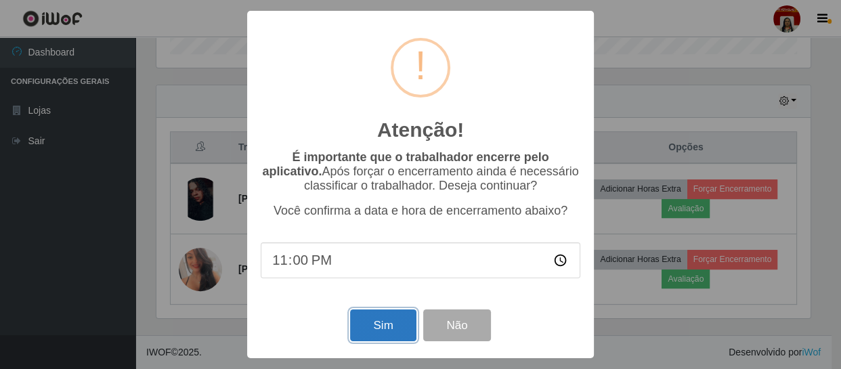
click at [372, 317] on button "Sim" at bounding box center [383, 325] width 66 height 32
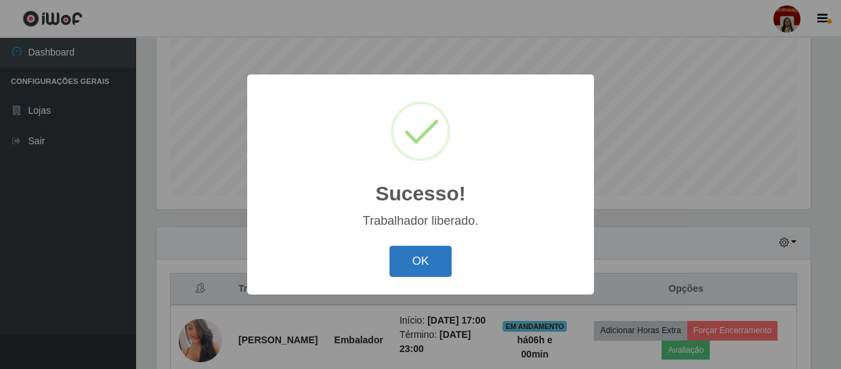
click at [421, 263] on button "OK" at bounding box center [420, 262] width 63 height 32
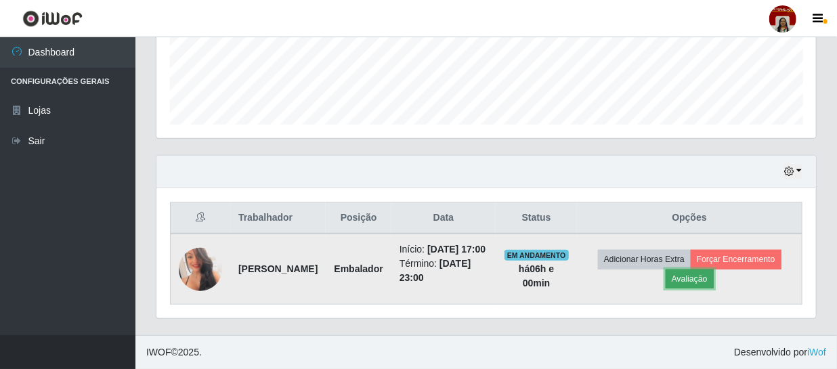
click at [713, 271] on button "Avaliação" at bounding box center [689, 278] width 48 height 19
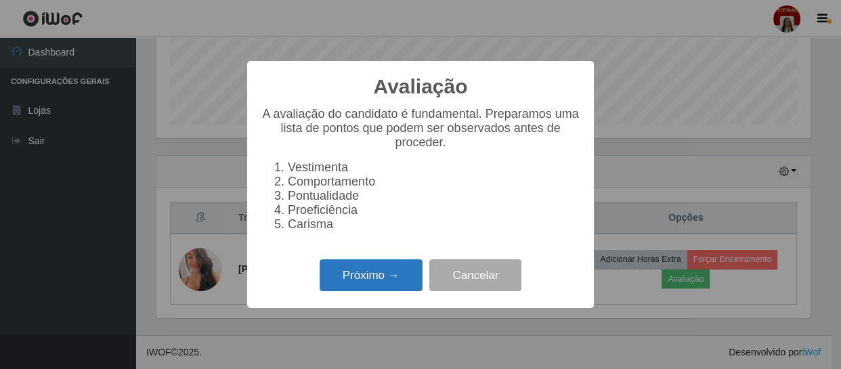
click at [404, 278] on button "Próximo →" at bounding box center [370, 275] width 103 height 32
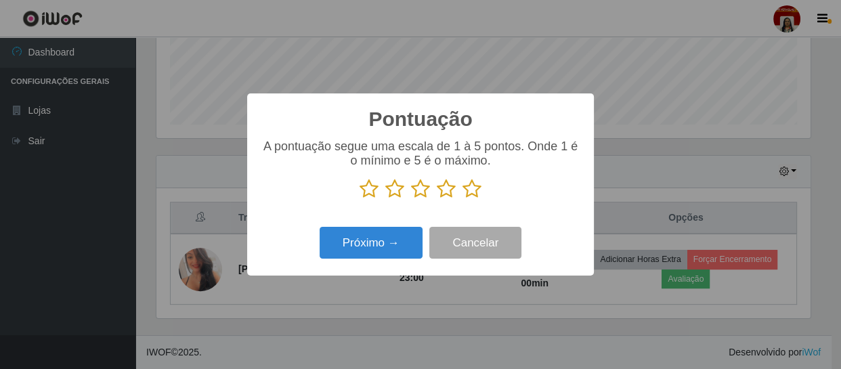
click at [474, 196] on icon at bounding box center [471, 189] width 19 height 20
click at [462, 199] on input "radio" at bounding box center [462, 199] width 0 height 0
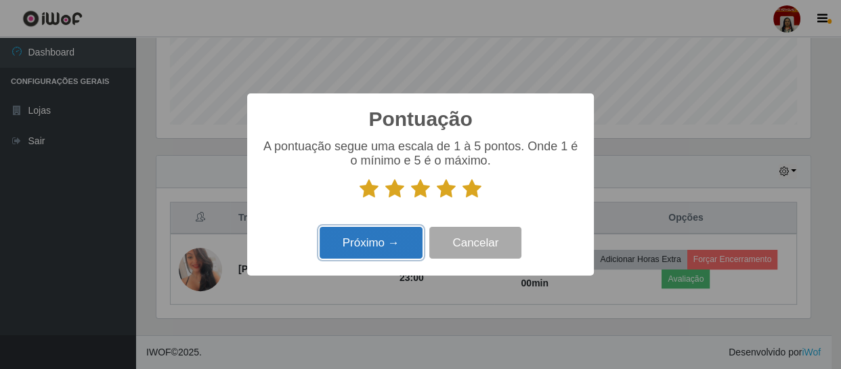
click at [389, 238] on button "Próximo →" at bounding box center [370, 243] width 103 height 32
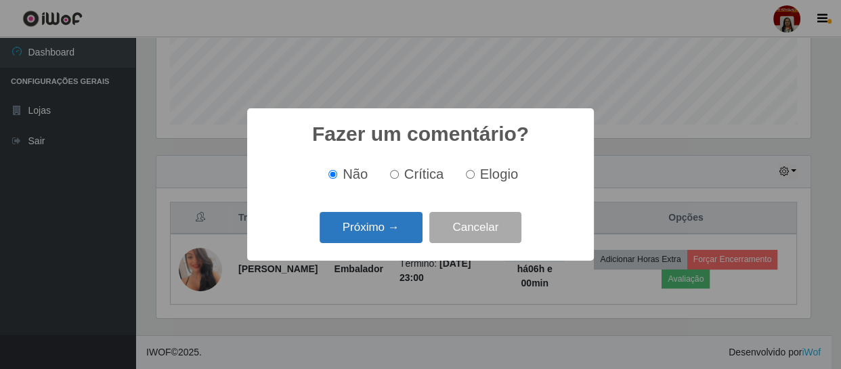
click at [384, 223] on button "Próximo →" at bounding box center [370, 228] width 103 height 32
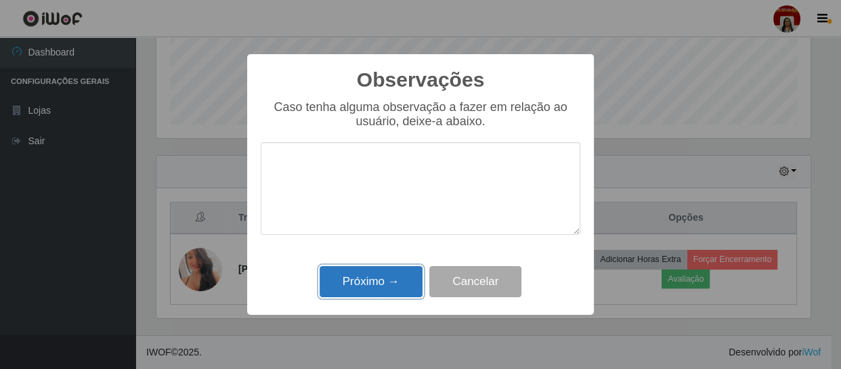
click at [382, 278] on button "Próximo →" at bounding box center [370, 282] width 103 height 32
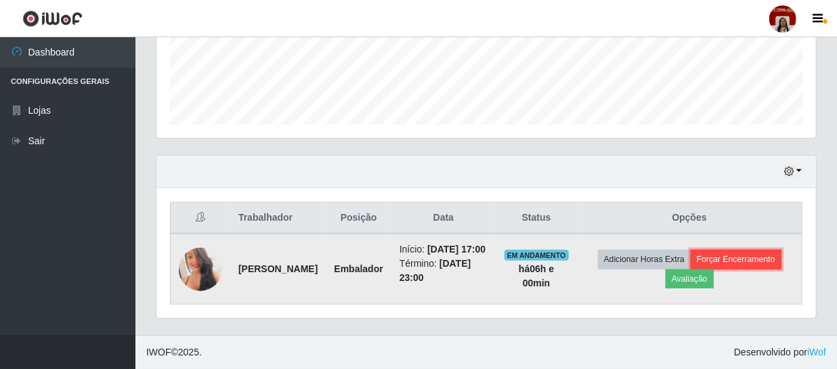
click at [717, 250] on button "Forçar Encerramento" at bounding box center [735, 259] width 91 height 19
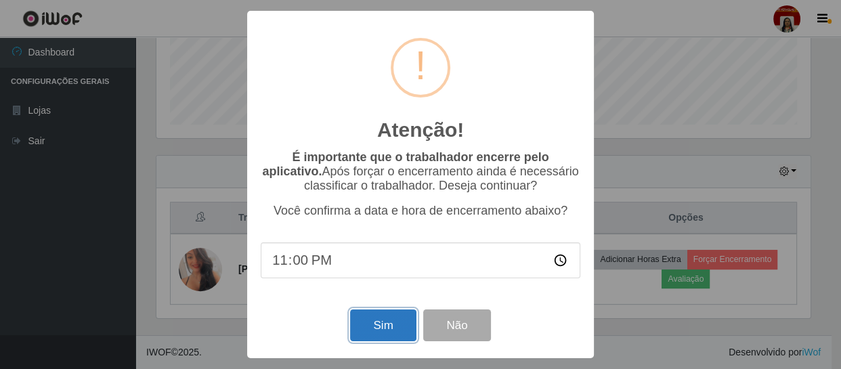
click at [386, 320] on button "Sim" at bounding box center [383, 325] width 66 height 32
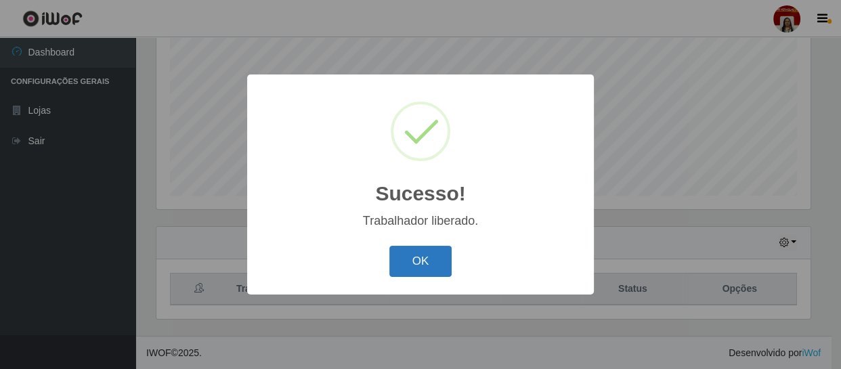
click at [428, 266] on button "OK" at bounding box center [420, 262] width 63 height 32
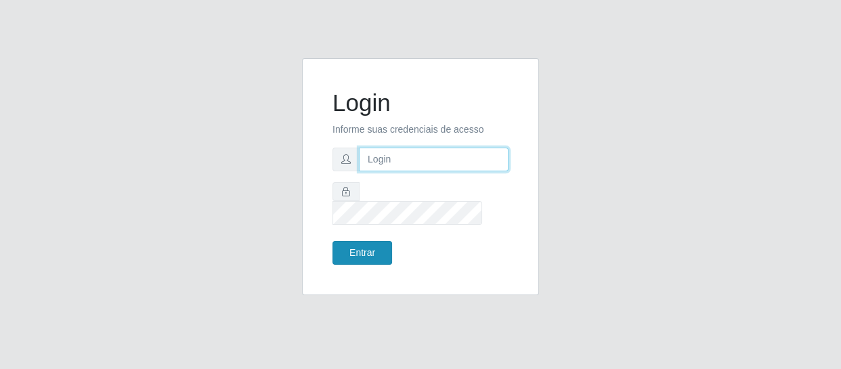
type input "[EMAIL_ADDRESS][DOMAIN_NAME]"
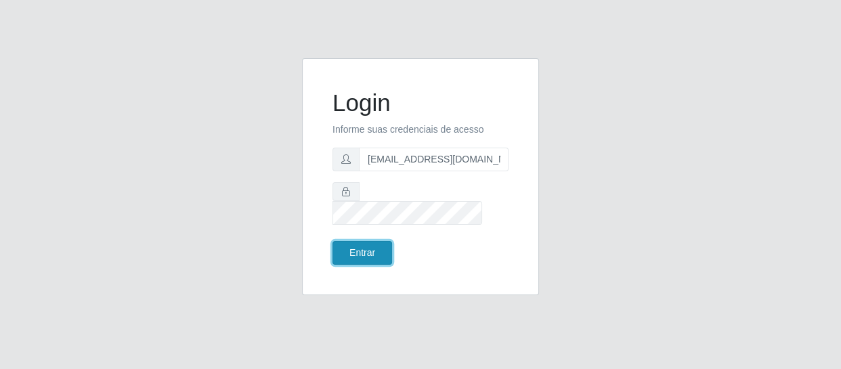
click at [353, 241] on button "Entrar" at bounding box center [362, 253] width 60 height 24
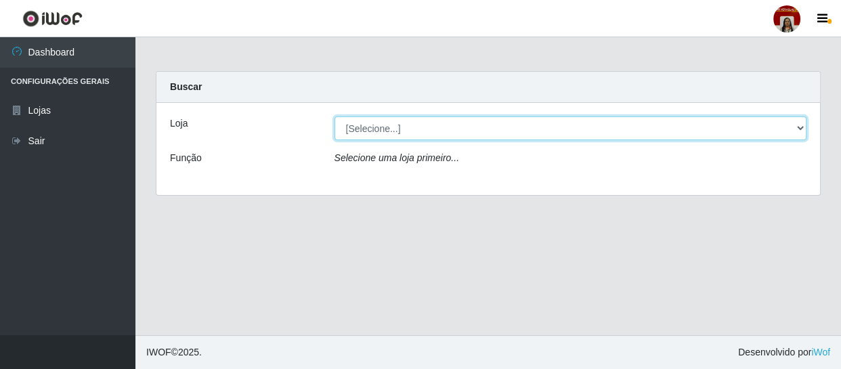
click at [464, 137] on select "[Selecione...] Mar Vermelho - Loja 04" at bounding box center [570, 128] width 472 height 24
select select "251"
click at [334, 116] on select "[Selecione...] Mar Vermelho - Loja 04" at bounding box center [570, 128] width 472 height 24
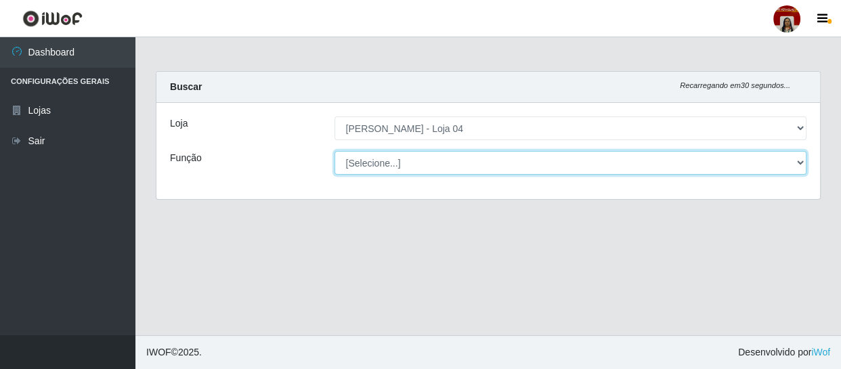
click at [460, 154] on select "[Selecione...] ASG ASG + ASG ++ Auxiliar de Depósito Auxiliar de Depósito + Aux…" at bounding box center [570, 163] width 472 height 24
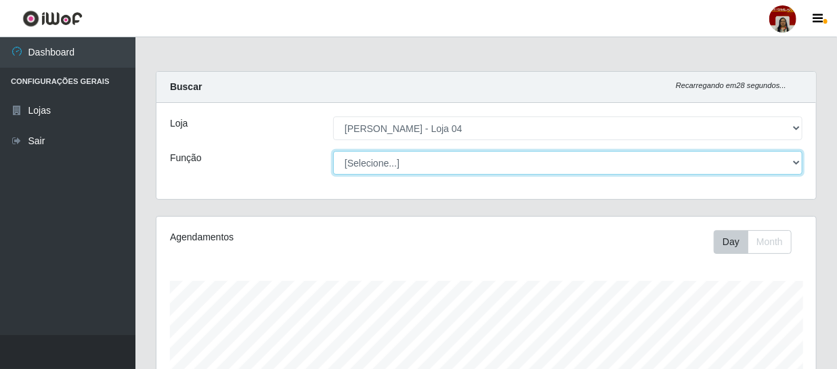
scroll to position [281, 659]
select select "22"
click at [333, 151] on select "[Selecione...] ASG ASG + ASG ++ Auxiliar de Depósito Auxiliar de Depósito + Aux…" at bounding box center [567, 163] width 469 height 24
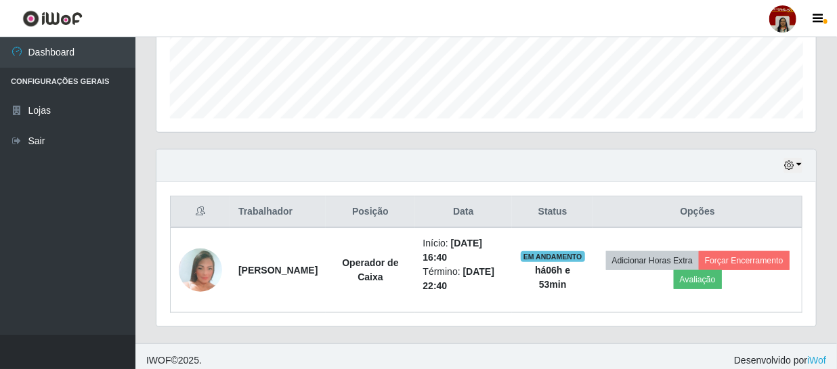
scroll to position [369, 0]
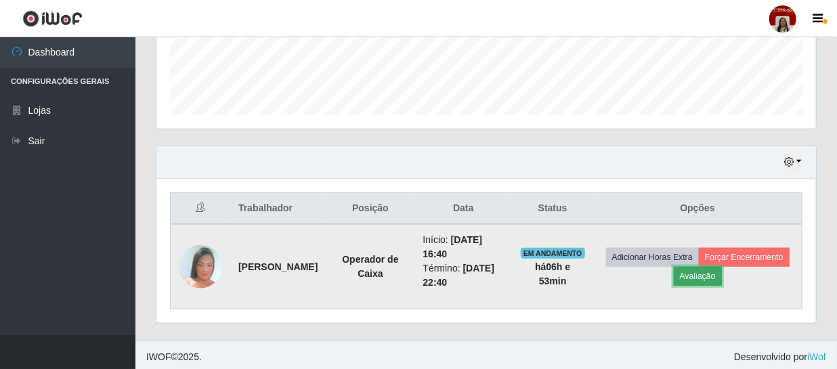
click at [722, 280] on button "Avaliação" at bounding box center [697, 276] width 48 height 19
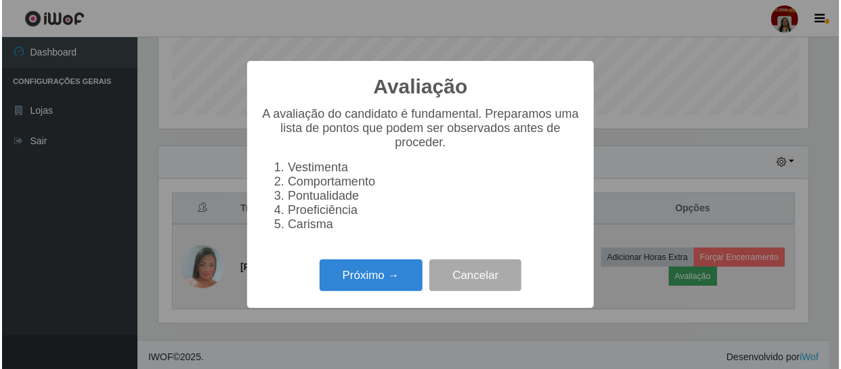
scroll to position [281, 653]
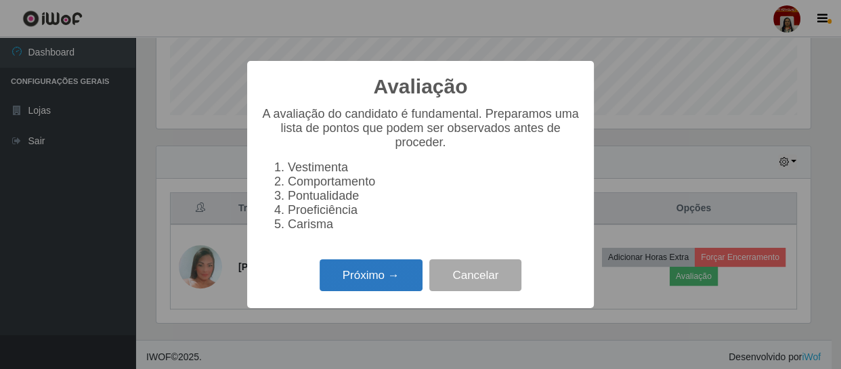
click at [366, 276] on button "Próximo →" at bounding box center [370, 275] width 103 height 32
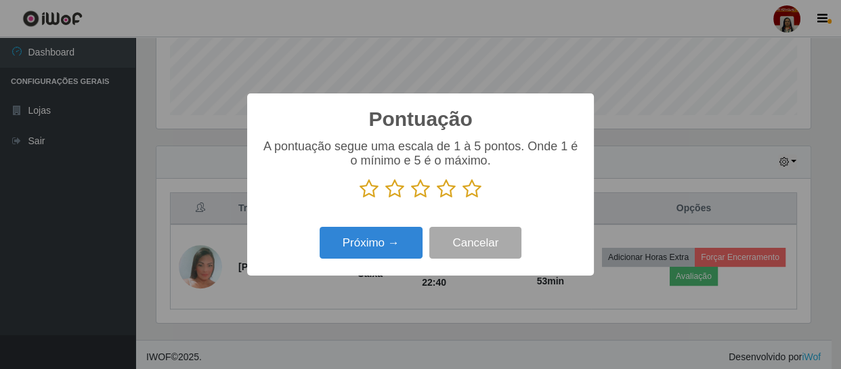
click at [463, 191] on icon at bounding box center [471, 189] width 19 height 20
click at [462, 199] on input "radio" at bounding box center [462, 199] width 0 height 0
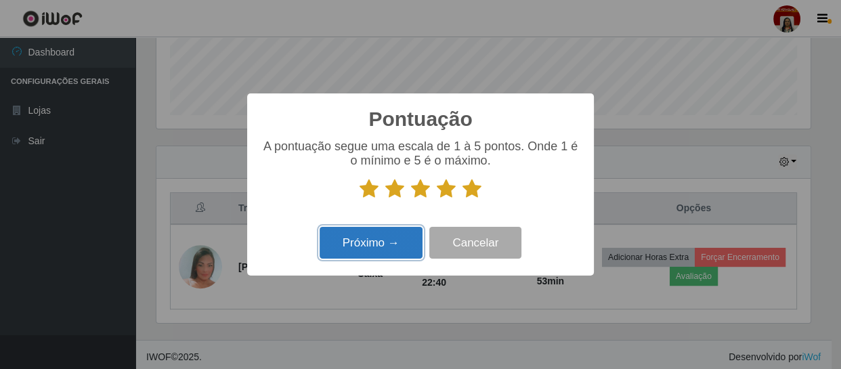
click at [397, 244] on button "Próximo →" at bounding box center [370, 243] width 103 height 32
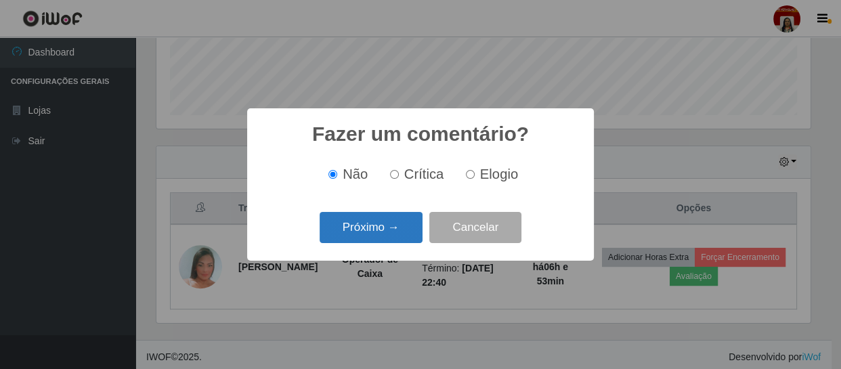
click at [399, 217] on button "Próximo →" at bounding box center [370, 228] width 103 height 32
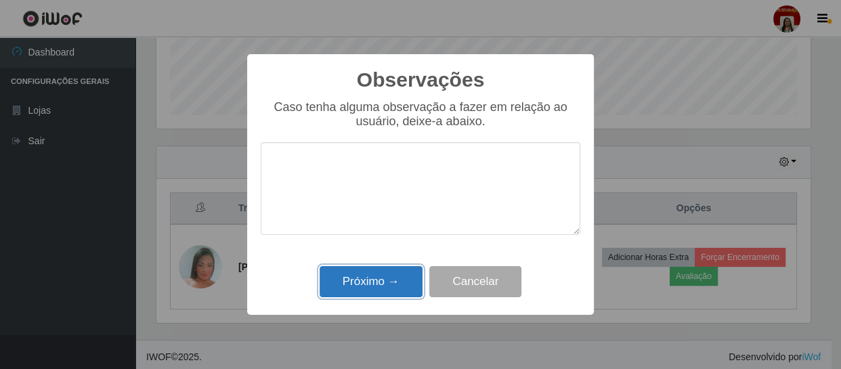
click at [399, 289] on button "Próximo →" at bounding box center [370, 282] width 103 height 32
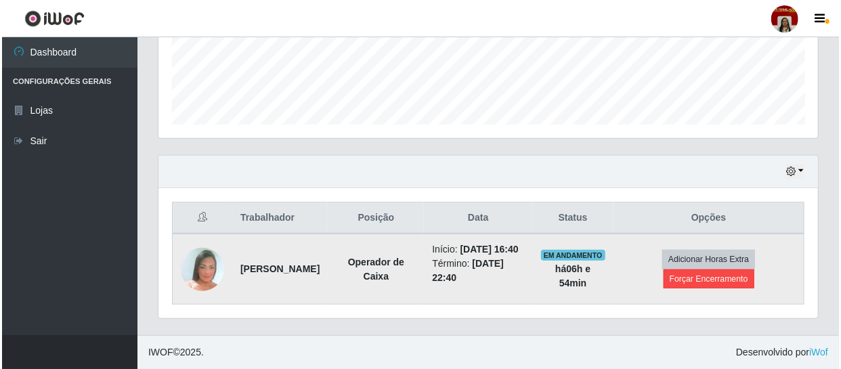
scroll to position [372, 0]
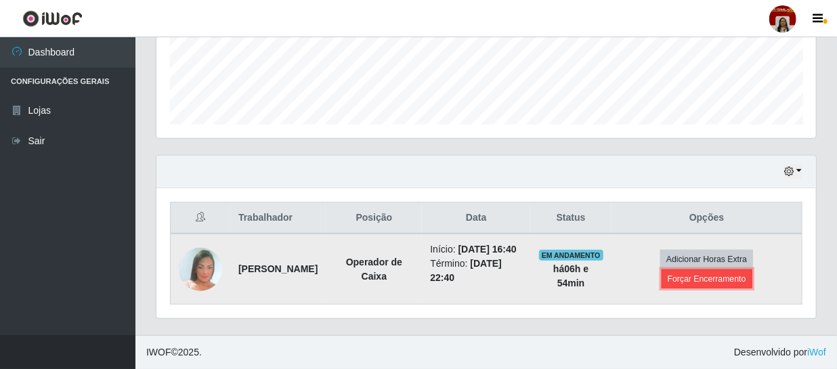
click at [710, 274] on button "Forçar Encerramento" at bounding box center [706, 278] width 91 height 19
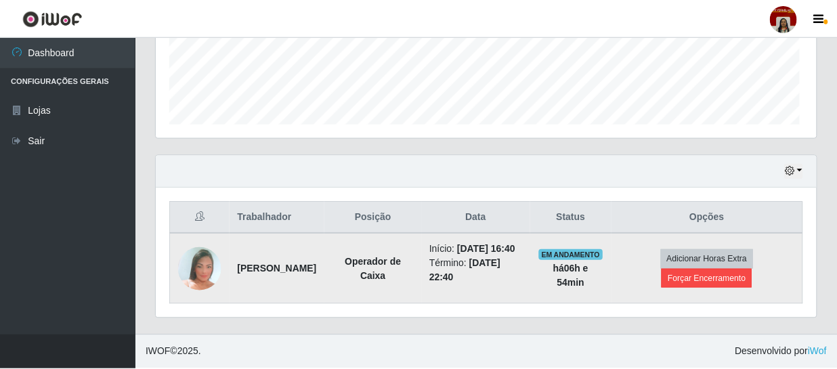
scroll to position [281, 653]
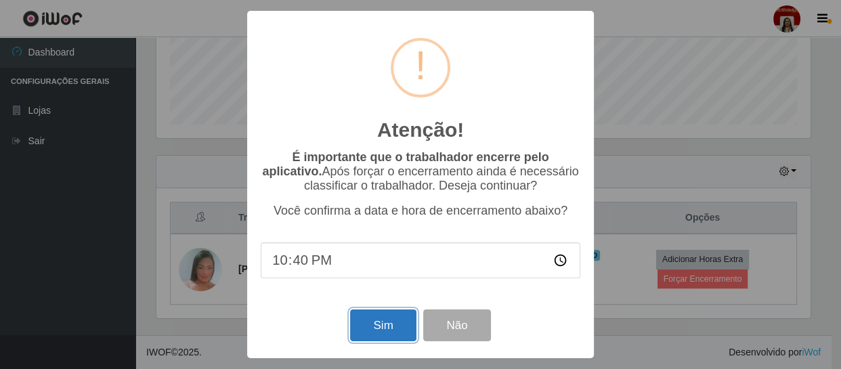
click at [399, 324] on button "Sim" at bounding box center [383, 325] width 66 height 32
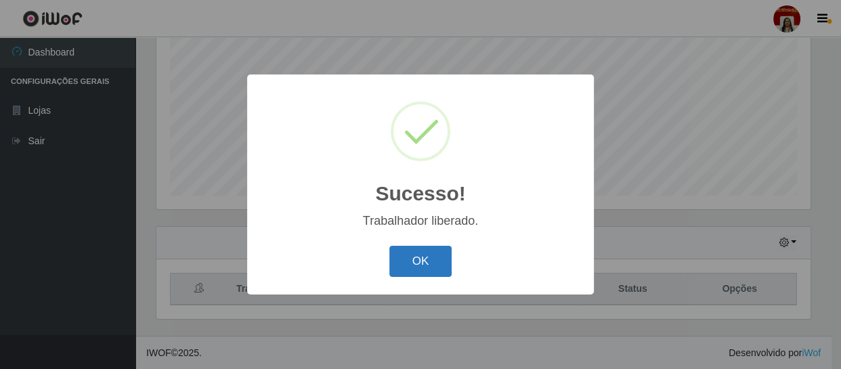
click at [443, 265] on button "OK" at bounding box center [420, 262] width 63 height 32
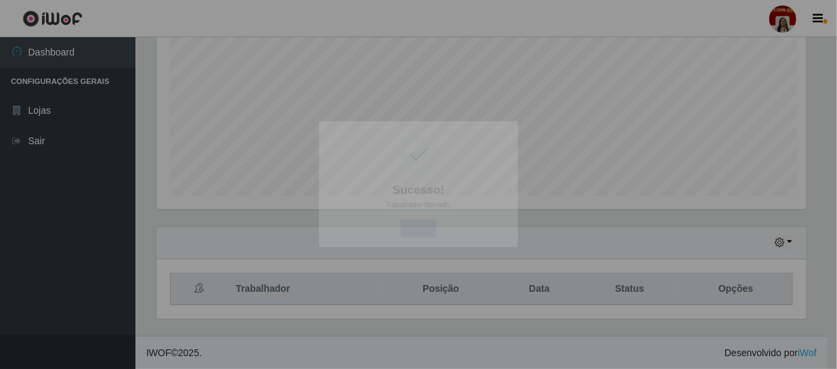
scroll to position [281, 659]
